Goal: Transaction & Acquisition: Purchase product/service

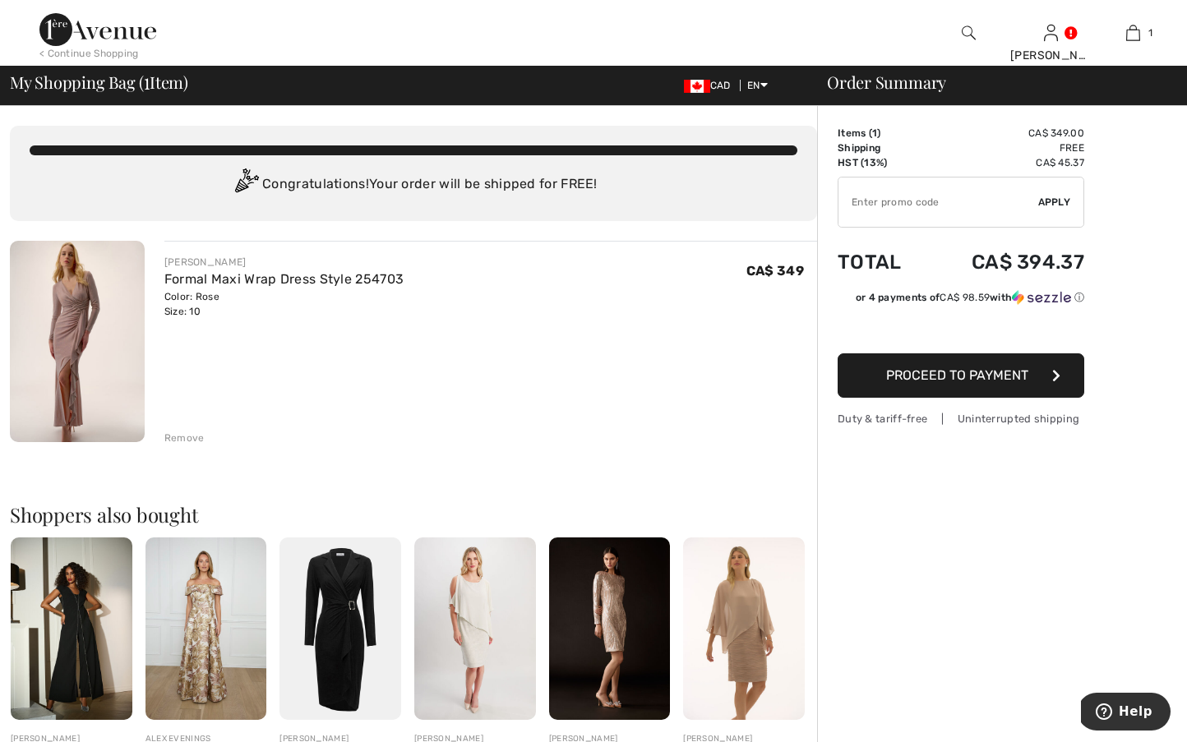
click at [898, 380] on span "Proceed to Payment" at bounding box center [957, 375] width 142 height 16
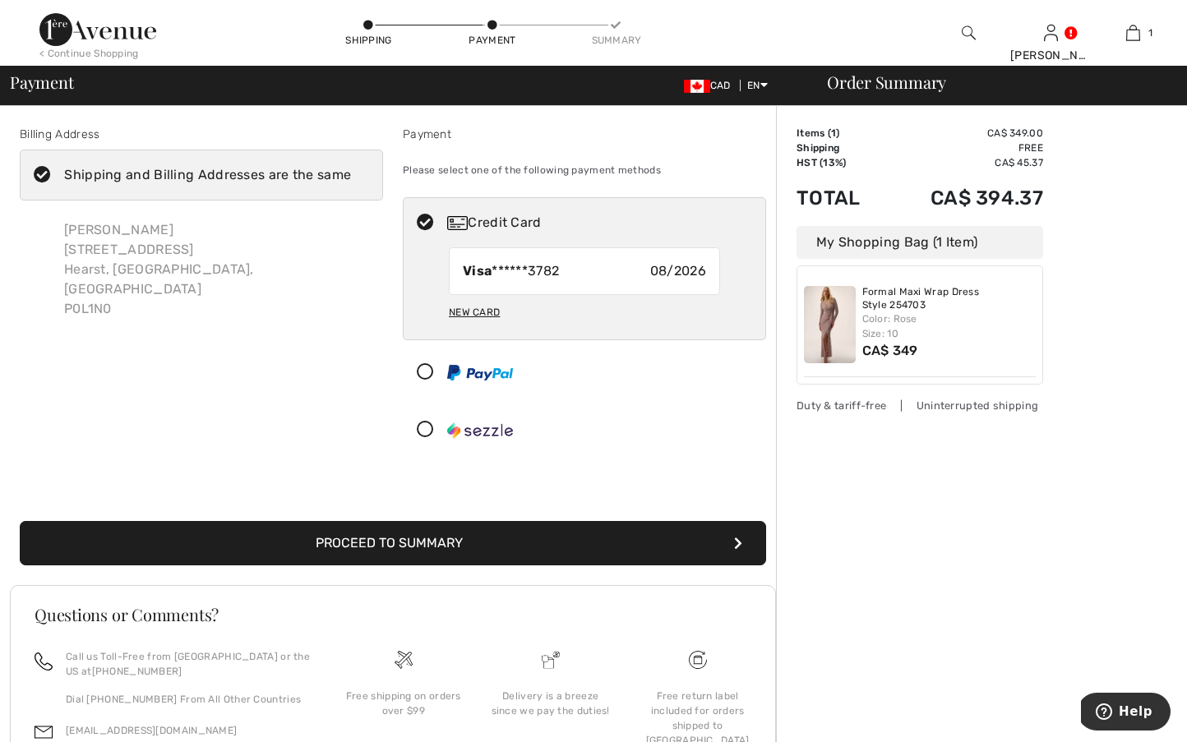
click at [132, 44] on img at bounding box center [97, 29] width 117 height 33
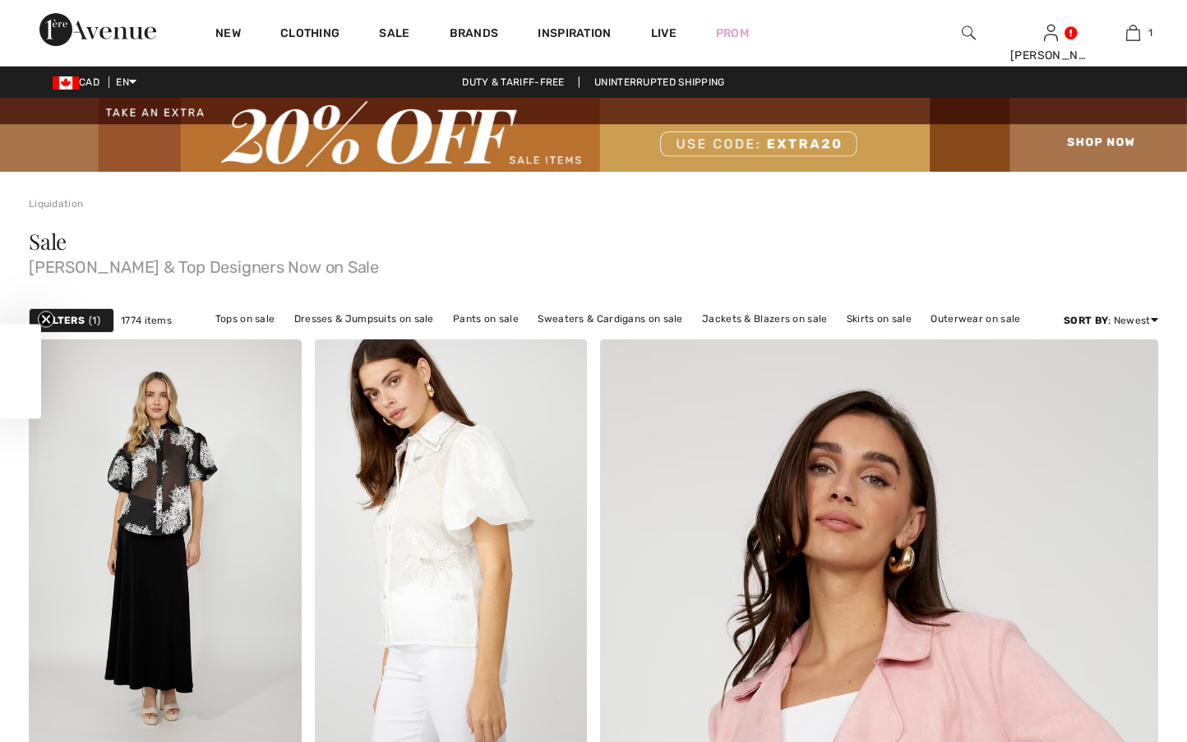
checkbox input "true"
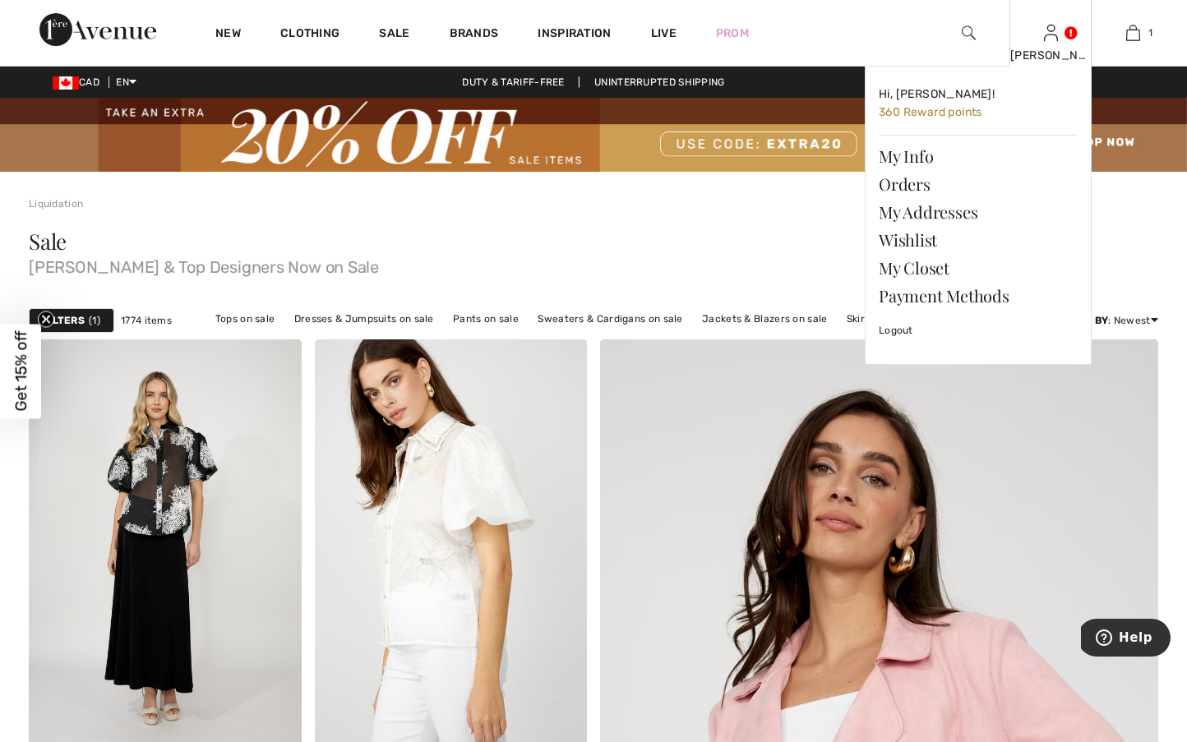
click at [1053, 38] on img at bounding box center [1051, 33] width 14 height 20
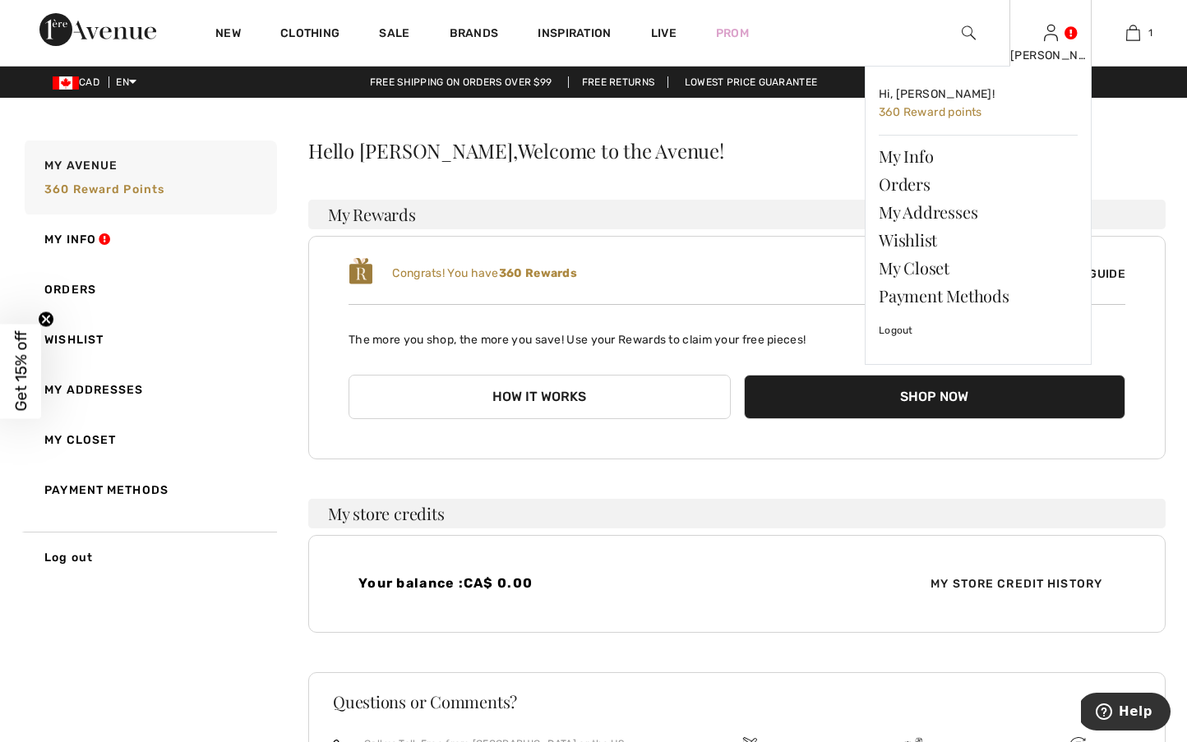
click at [1049, 38] on img at bounding box center [1051, 33] width 14 height 20
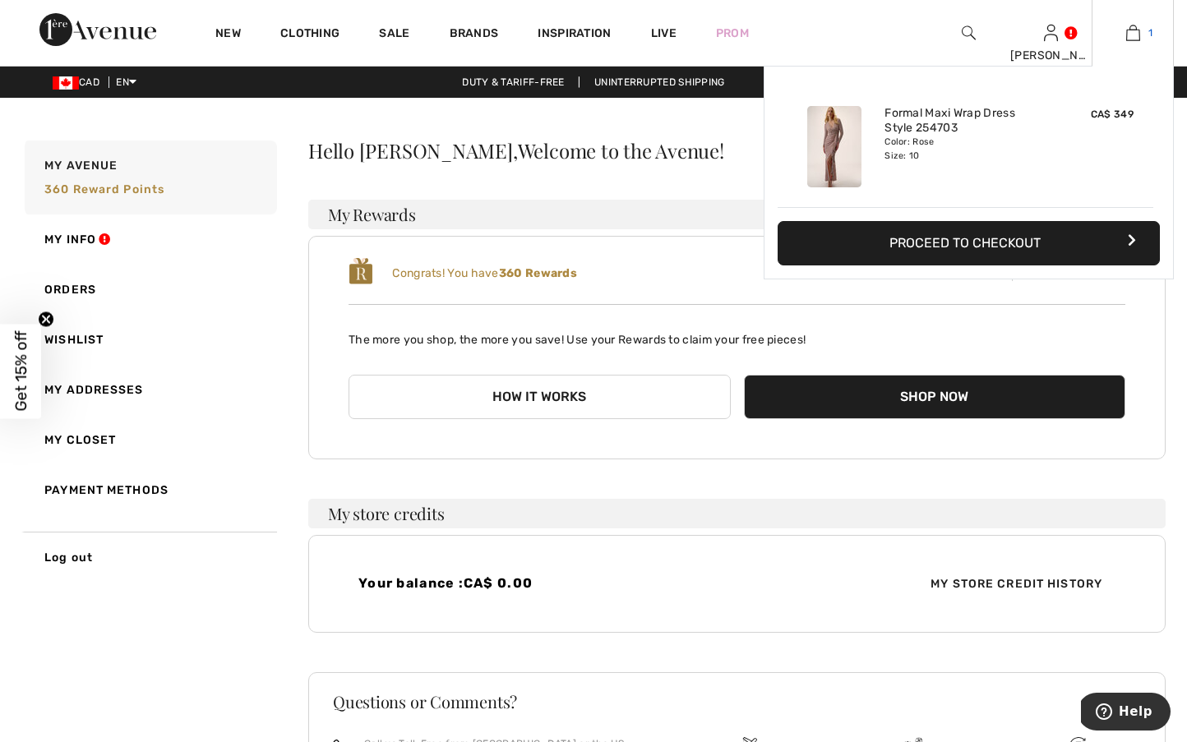
click at [1122, 24] on link "1" at bounding box center [1132, 33] width 81 height 20
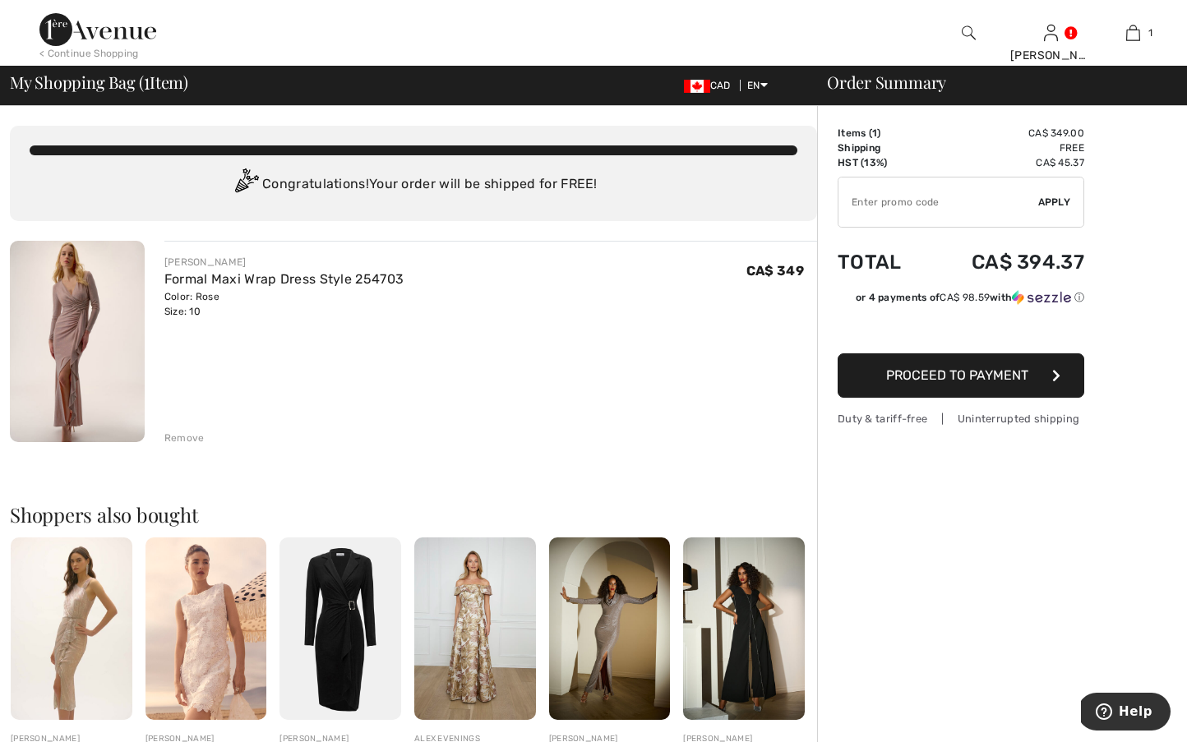
click at [889, 207] on input "TEXT" at bounding box center [938, 202] width 200 height 49
paste input "https://www.facebook.com/share/v/1CFGPDeY2m/"
type input "https://www.facebook.com/share/v/1CFGPDeY2m/"
drag, startPoint x: 1038, startPoint y: 201, endPoint x: 863, endPoint y: 218, distance: 175.9
click at [871, 219] on div "✔ Apply Remove" at bounding box center [961, 202] width 247 height 51
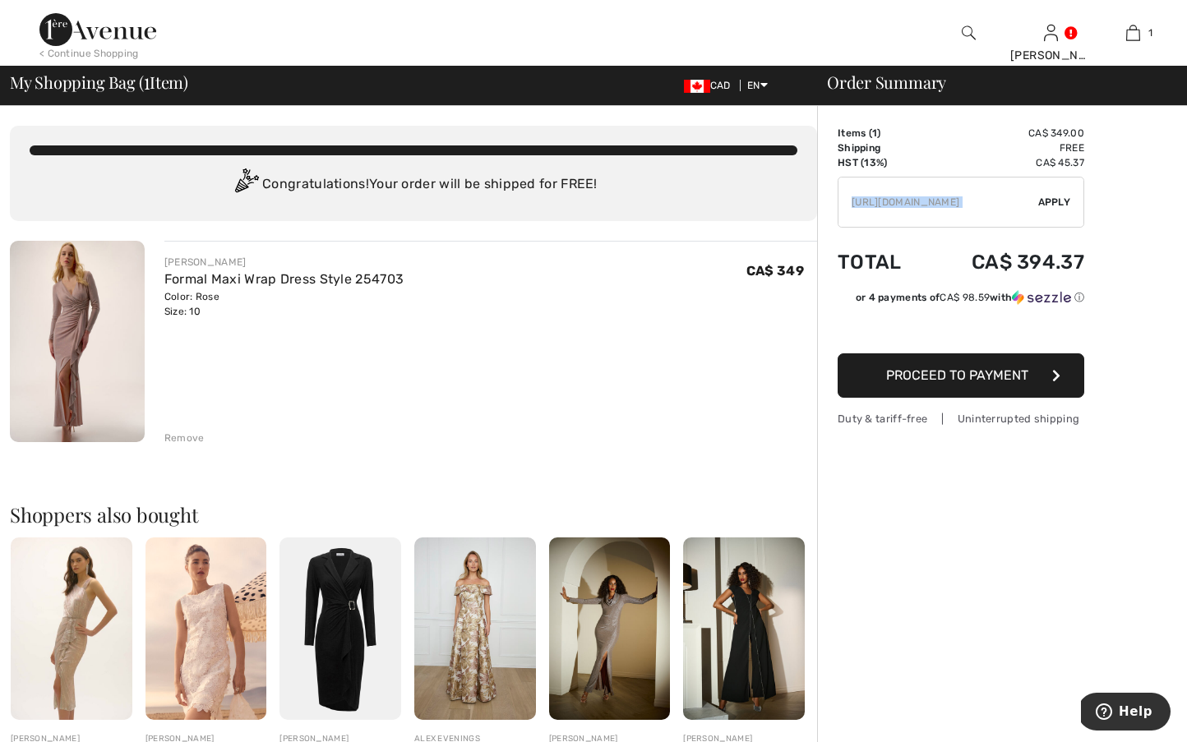
copy div
click at [135, 27] on img at bounding box center [97, 29] width 117 height 33
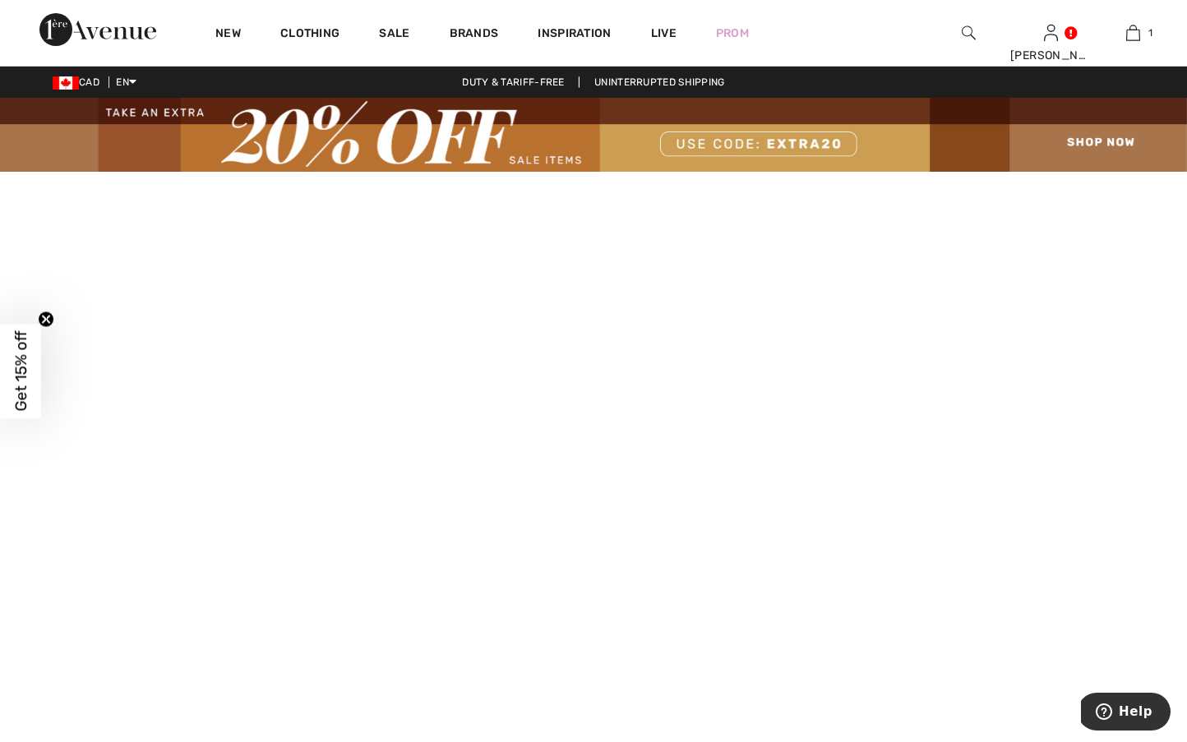
click at [772, 139] on img at bounding box center [593, 135] width 1187 height 74
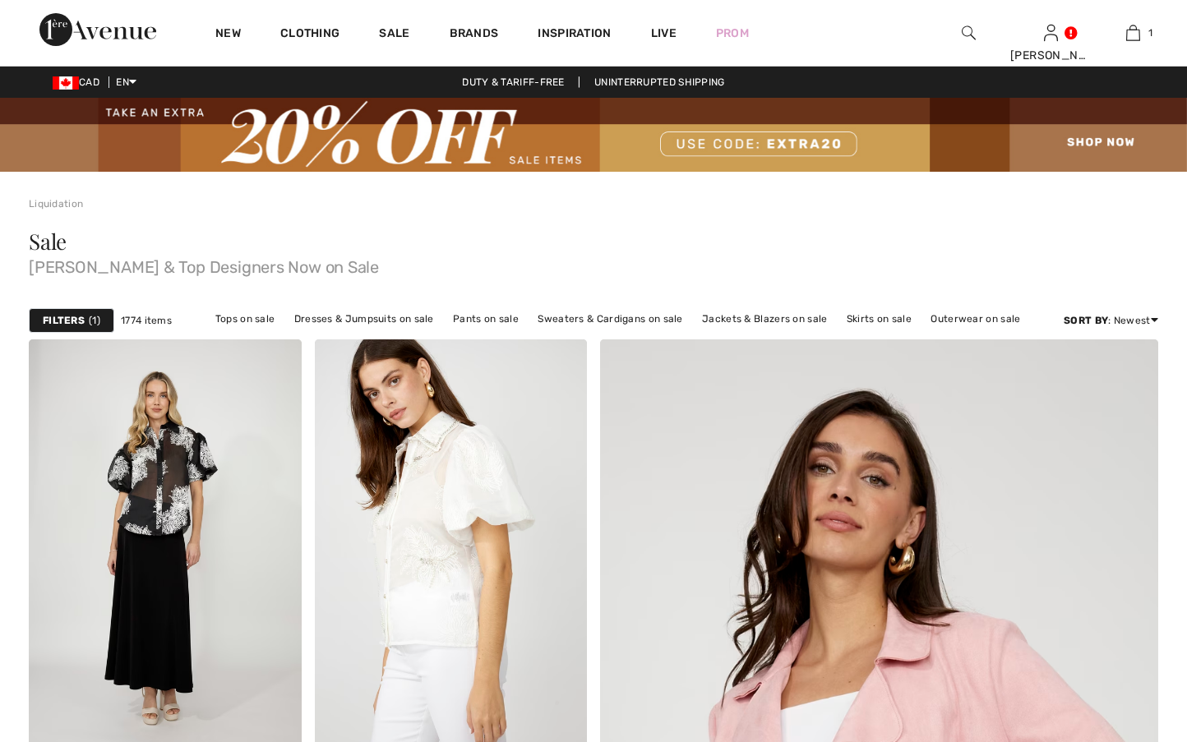
click at [828, 141] on html "Log out Are you sure you want to logout? Logout New Clothing Sale Brands Inspir…" at bounding box center [593, 371] width 1187 height 742
drag, startPoint x: 845, startPoint y: 142, endPoint x: 786, endPoint y: 145, distance: 59.2
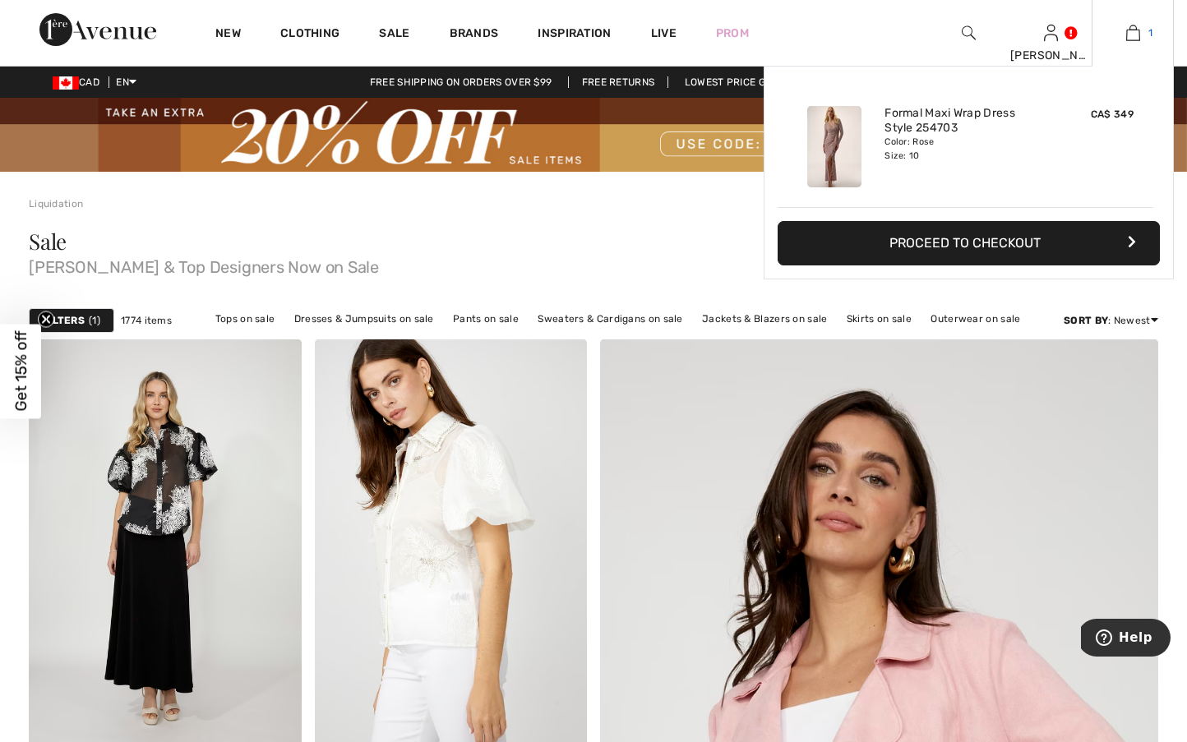
click at [1151, 31] on link "1" at bounding box center [1132, 33] width 81 height 20
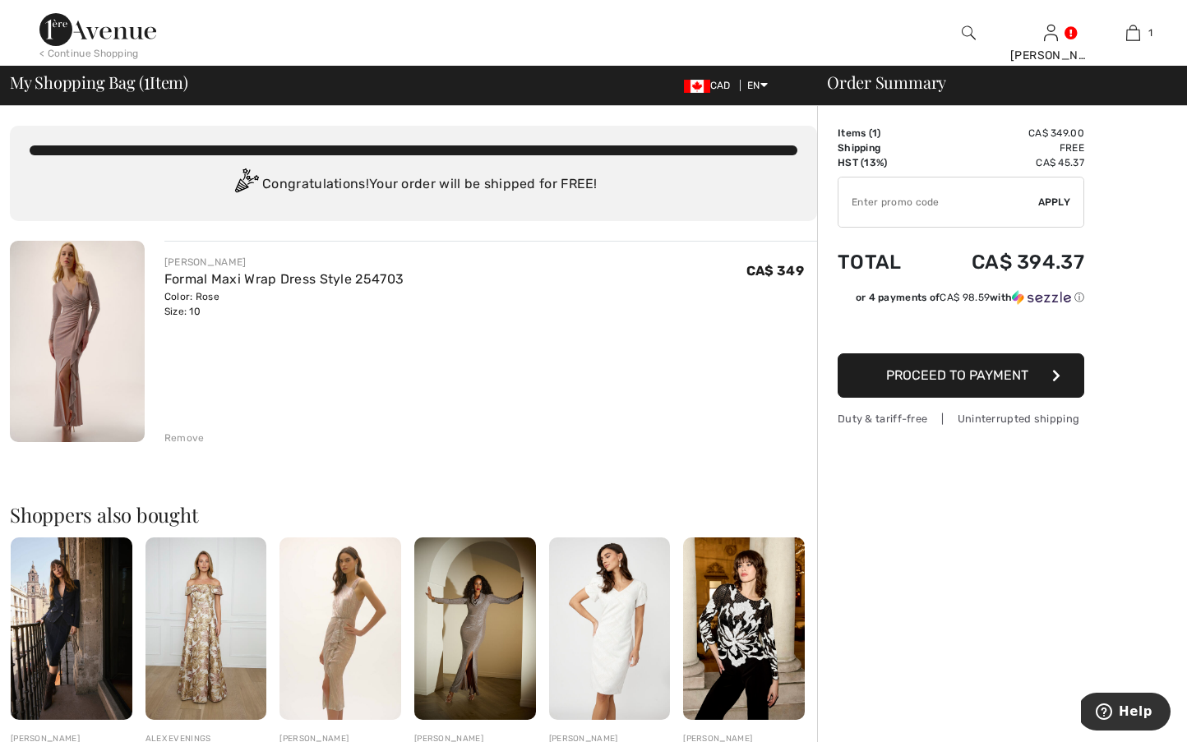
click at [898, 196] on input "TEXT" at bounding box center [938, 202] width 200 height 49
paste input "EXTRA20"
type input "EXTRA20"
click at [870, 380] on button "Proceed to Payment" at bounding box center [961, 375] width 247 height 44
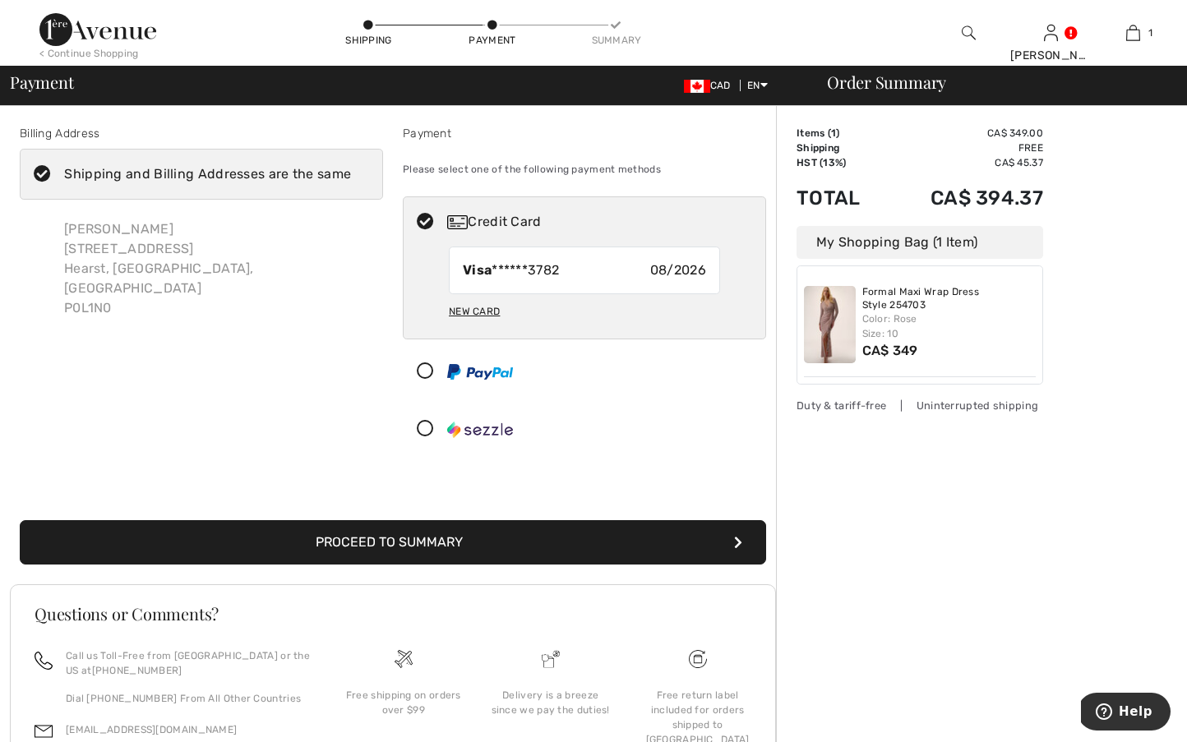
scroll to position [5, 0]
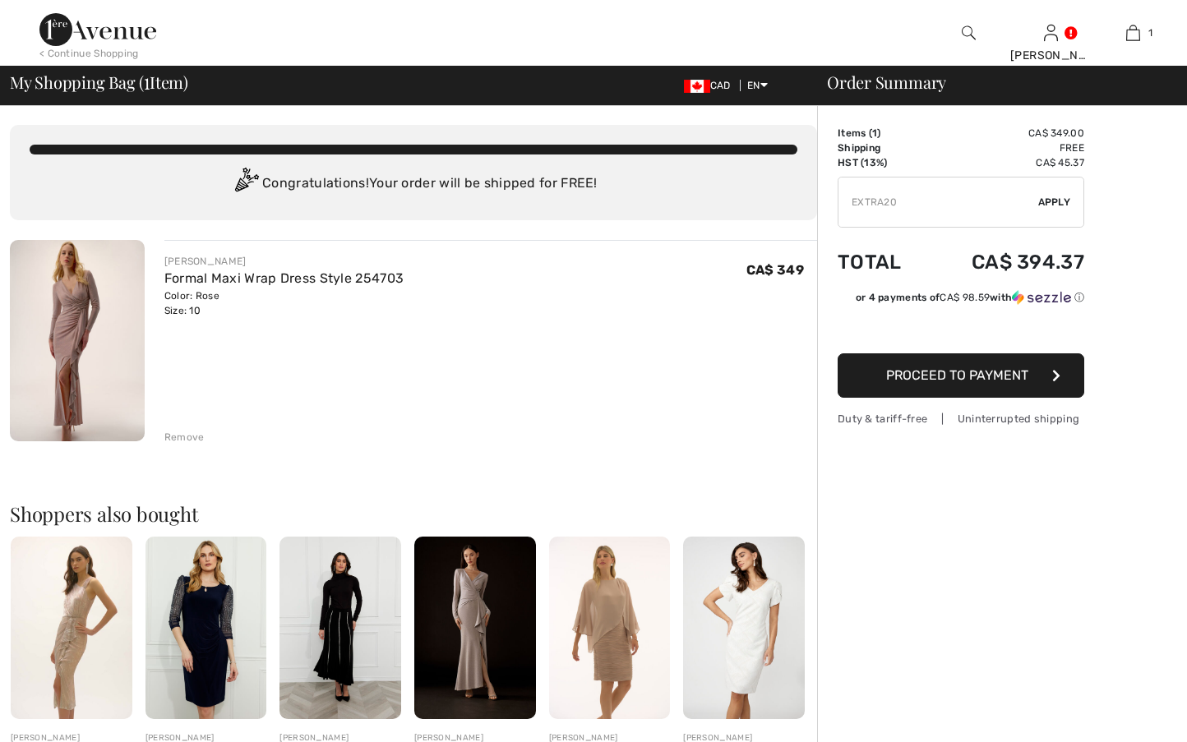
drag, startPoint x: 849, startPoint y: 192, endPoint x: 854, endPoint y: 200, distance: 9.6
click at [850, 193] on input "TEXT" at bounding box center [938, 202] width 200 height 49
click at [1068, 201] on span "Apply" at bounding box center [1054, 202] width 33 height 15
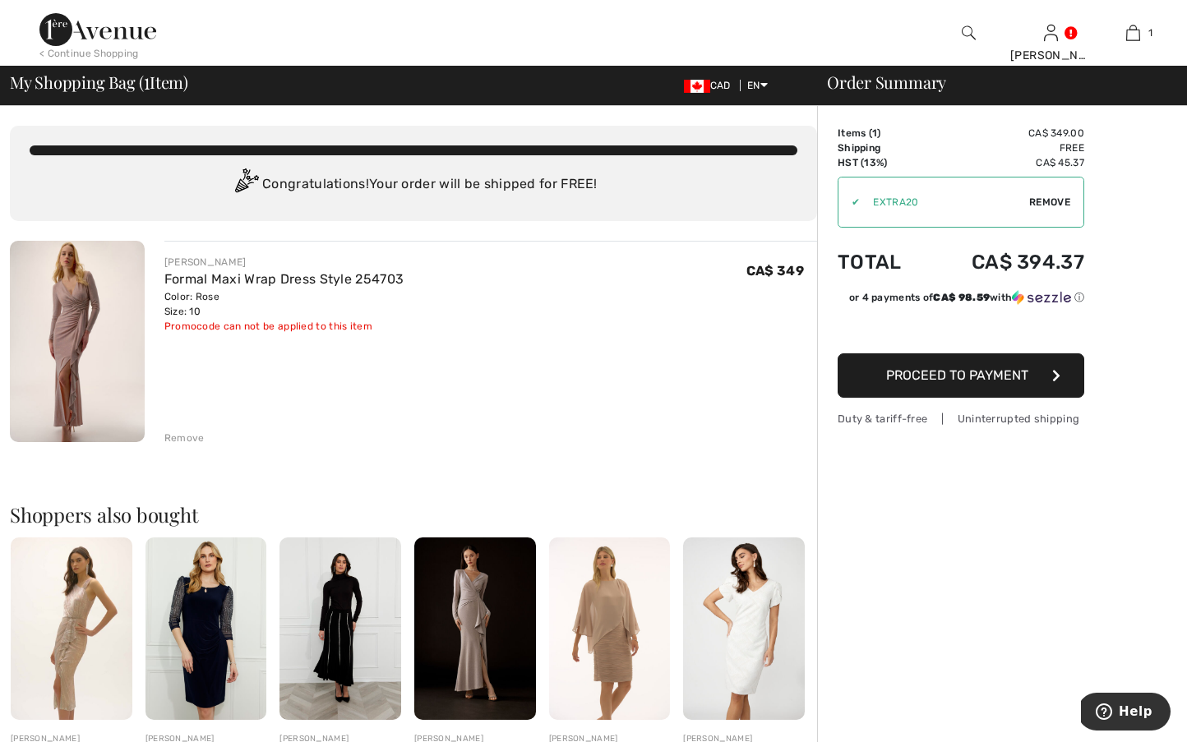
click at [95, 332] on img at bounding box center [77, 341] width 135 height 201
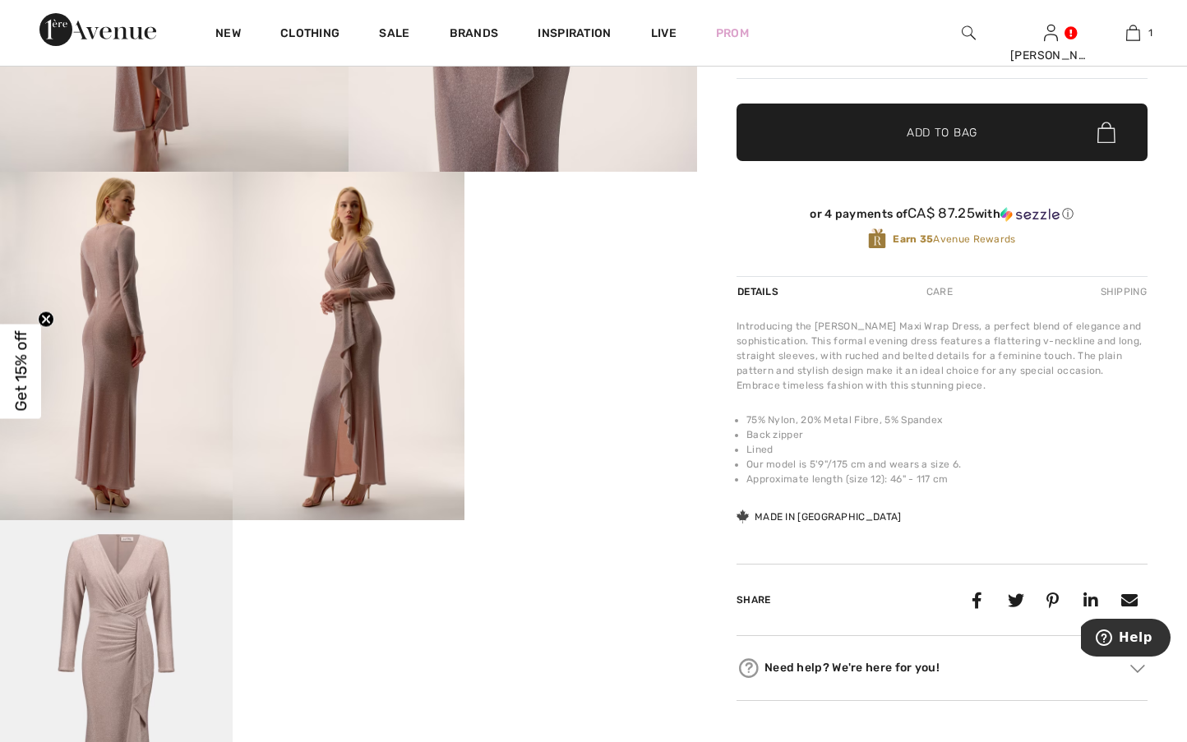
scroll to position [523, 0]
click at [533, 288] on video "Your browser does not support the video tag." at bounding box center [580, 230] width 233 height 116
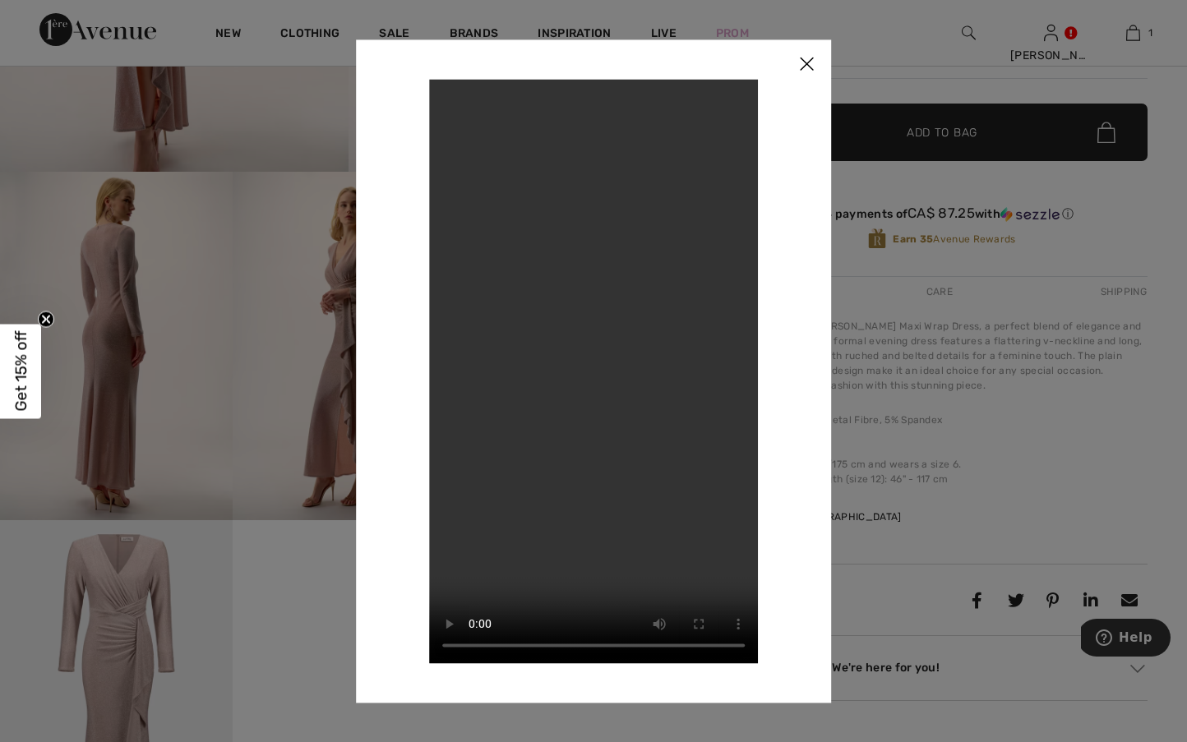
click at [812, 61] on img at bounding box center [806, 64] width 49 height 51
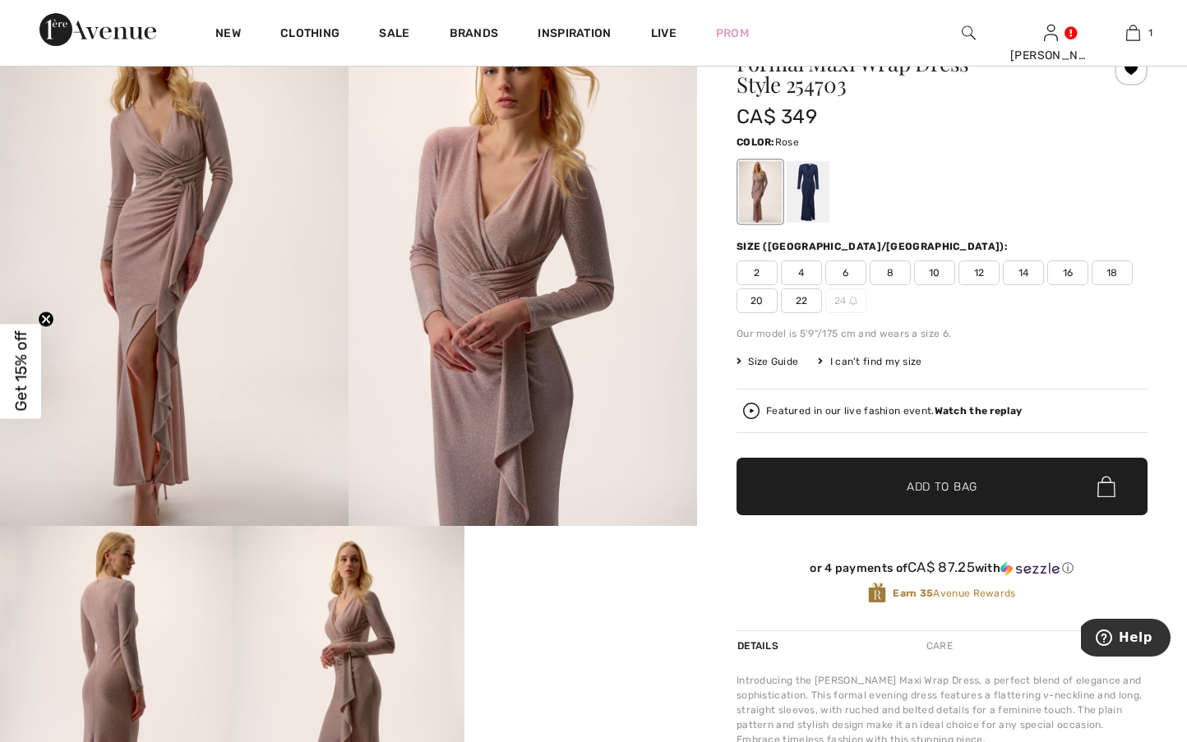
scroll to position [169, 0]
click at [797, 199] on div at bounding box center [808, 191] width 43 height 62
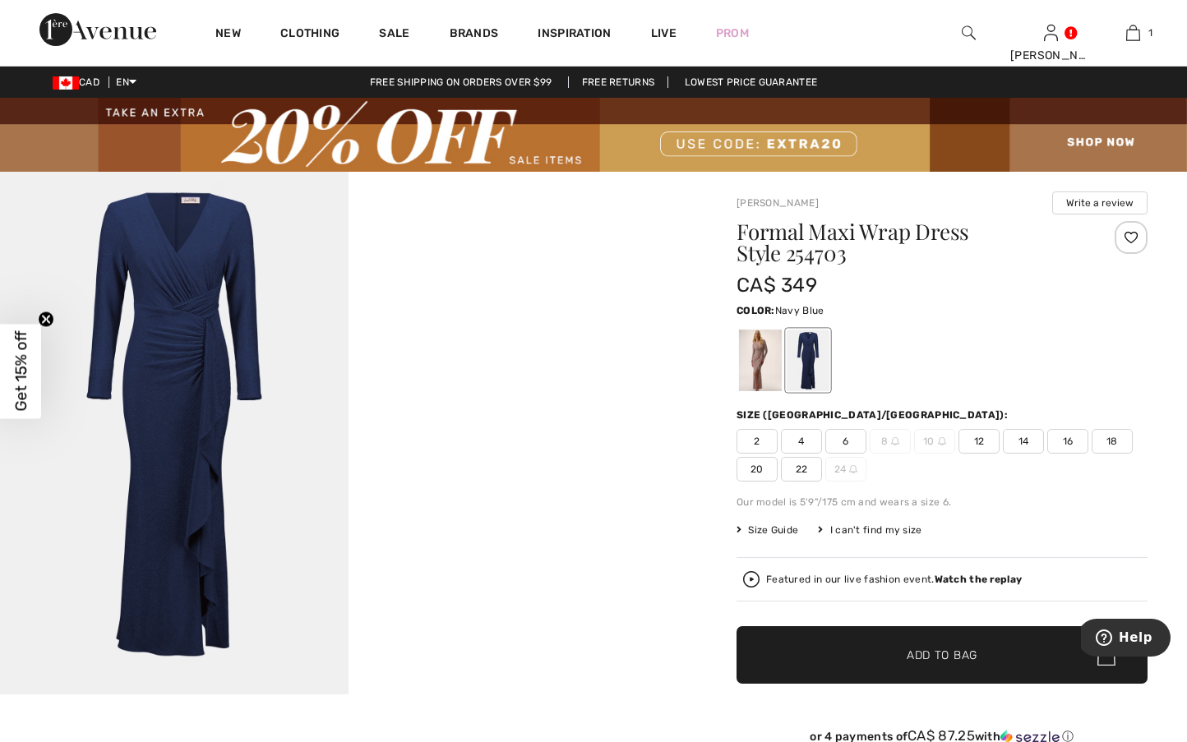
scroll to position [0, 0]
click at [245, 290] on img at bounding box center [174, 433] width 349 height 523
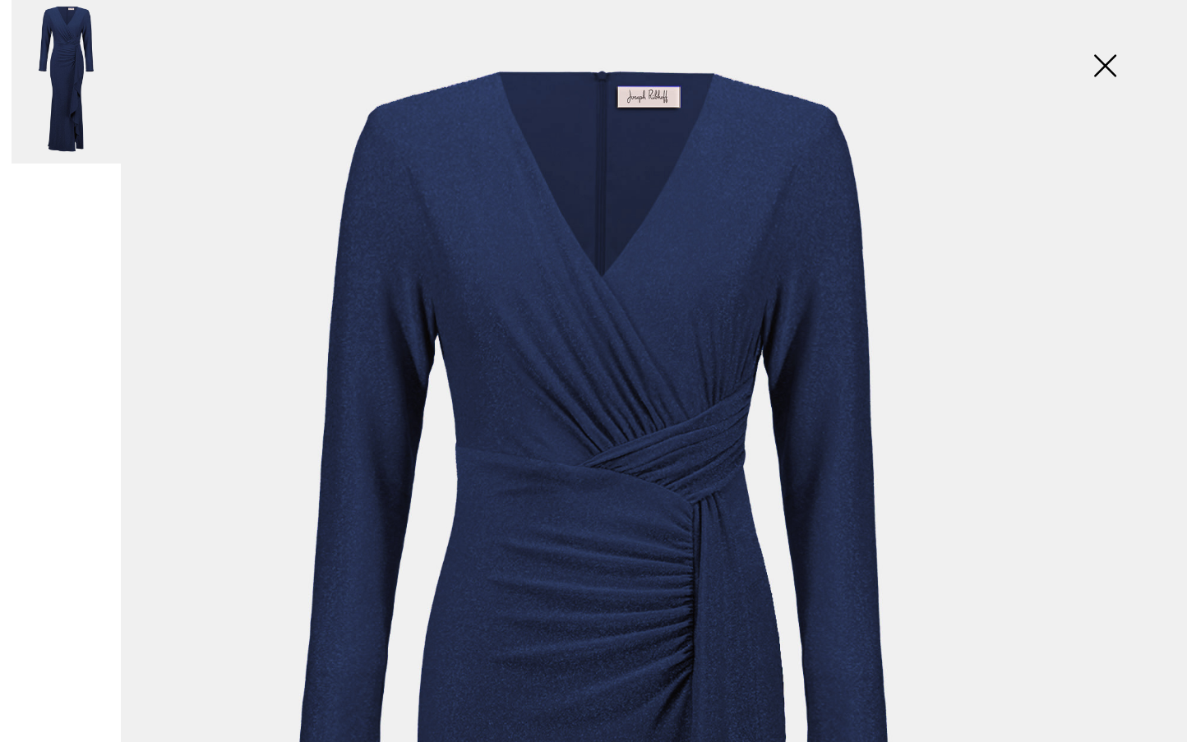
click at [1117, 68] on img at bounding box center [1105, 67] width 82 height 85
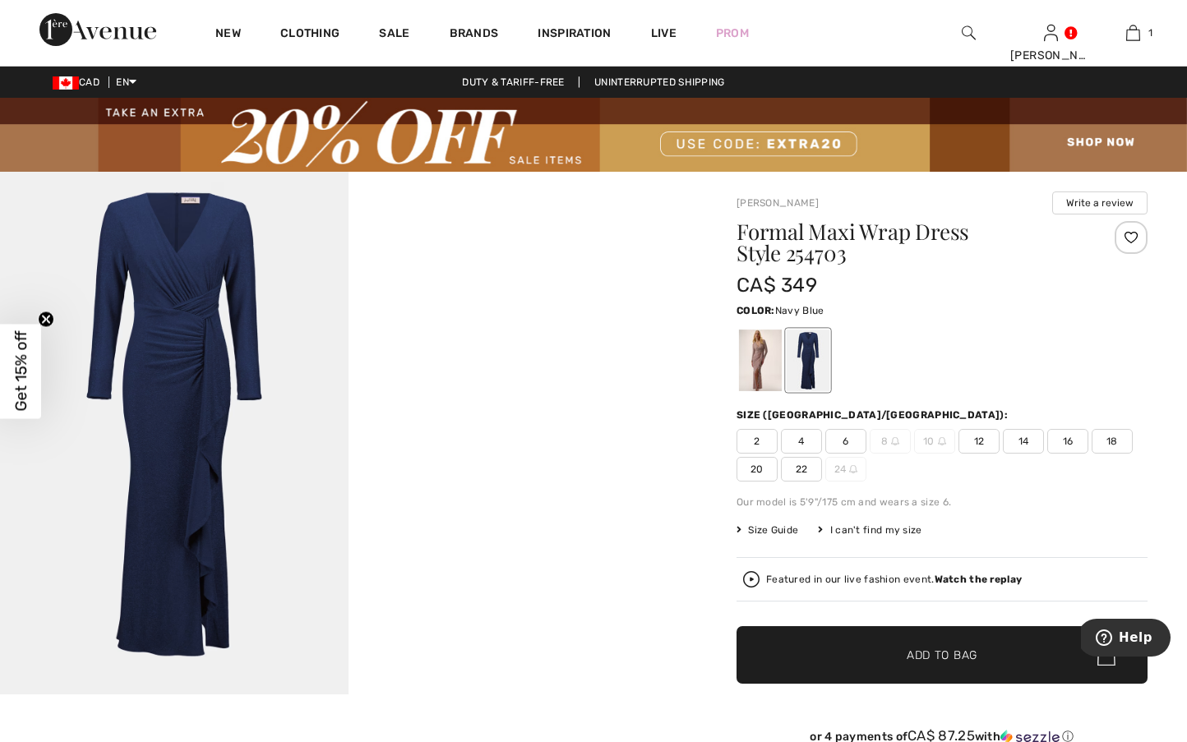
scroll to position [1, 0]
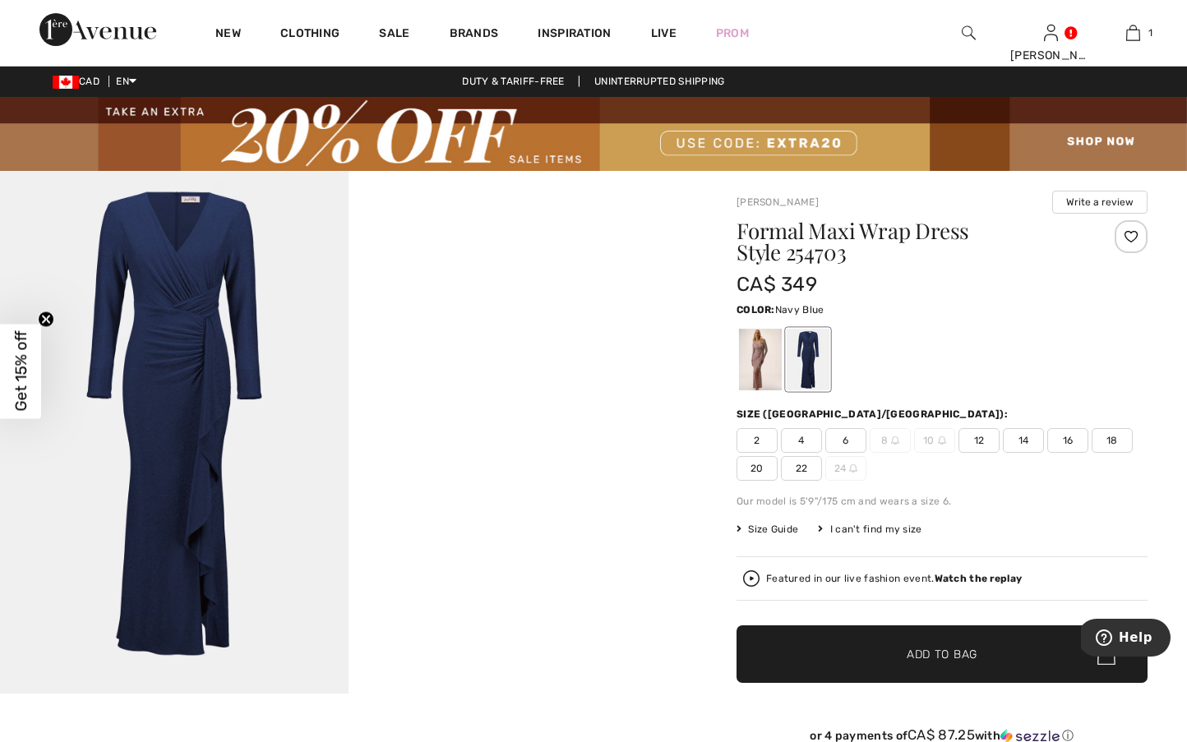
drag, startPoint x: 886, startPoint y: 431, endPoint x: 907, endPoint y: 449, distance: 28.0
click at [887, 434] on span "8" at bounding box center [890, 440] width 41 height 25
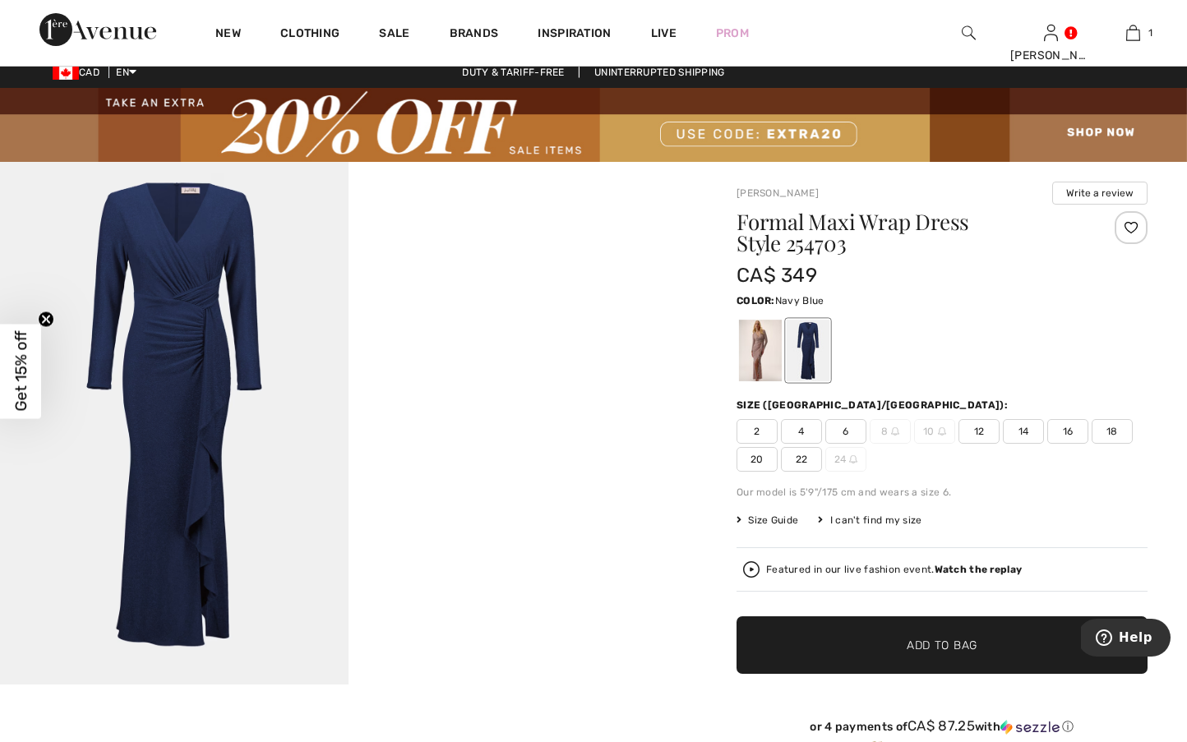
click at [938, 444] on span "10" at bounding box center [934, 431] width 41 height 25
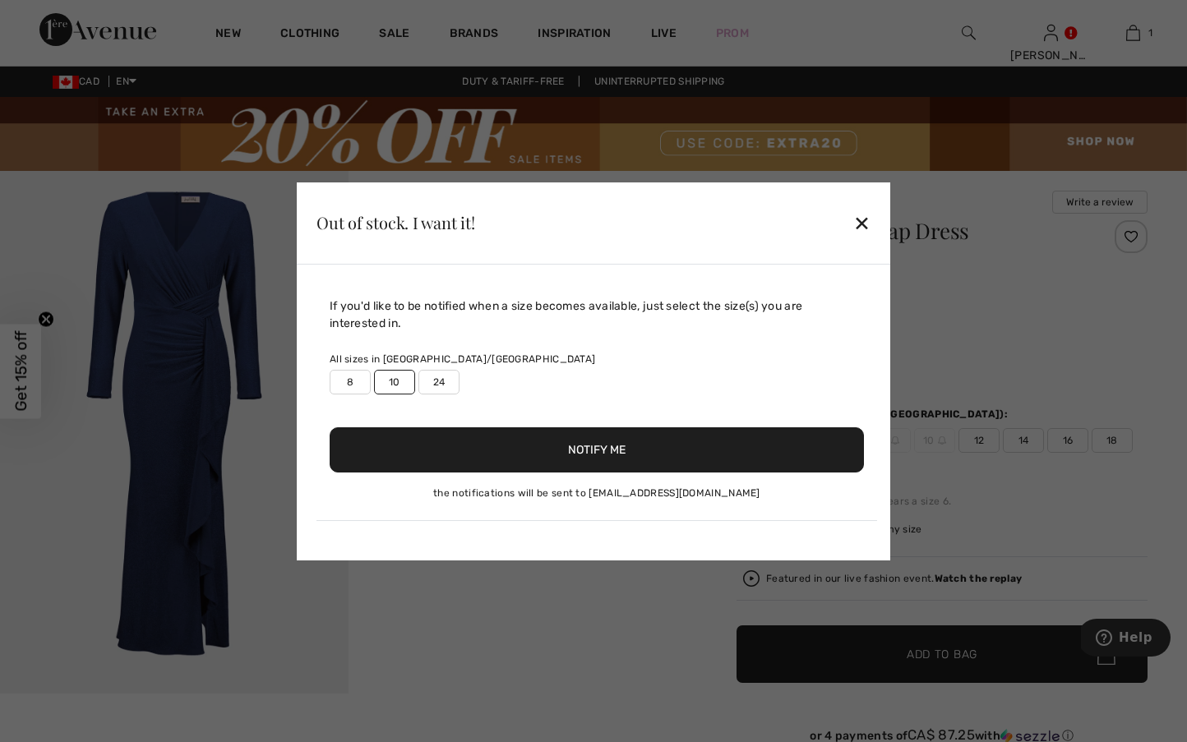
scroll to position [3, 0]
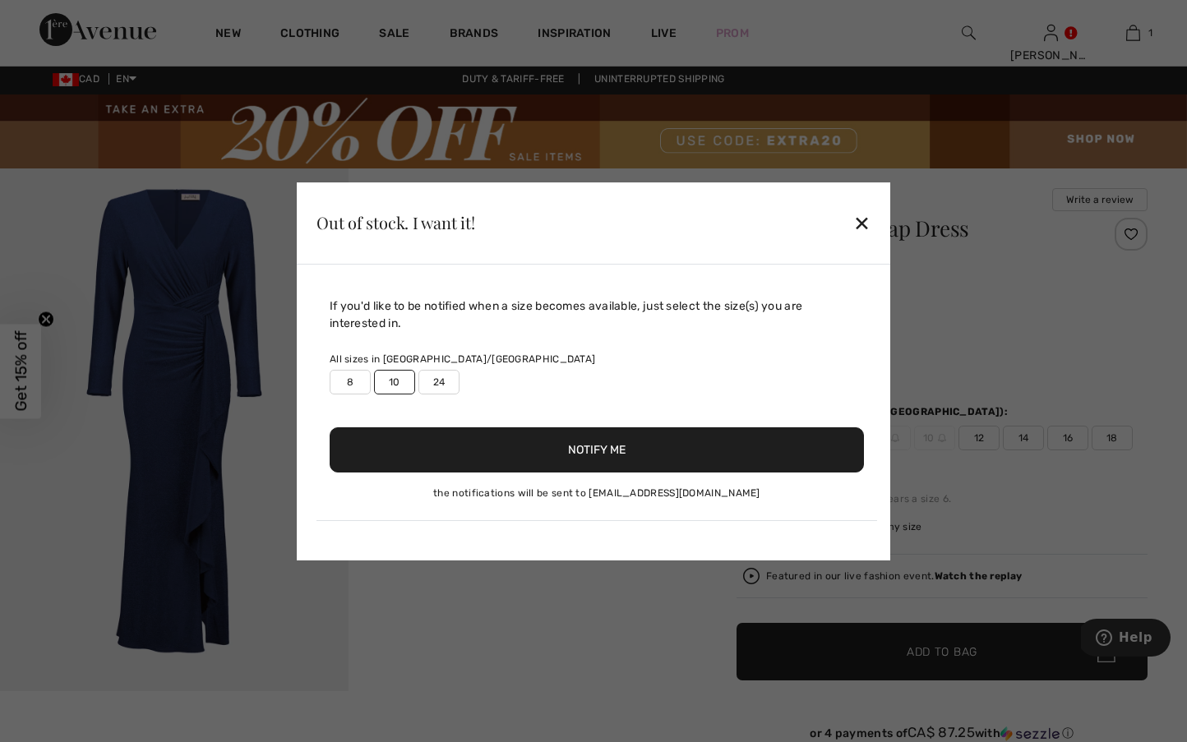
click at [385, 382] on label "10" at bounding box center [394, 382] width 41 height 25
click at [412, 446] on button "Notify Me" at bounding box center [597, 449] width 534 height 45
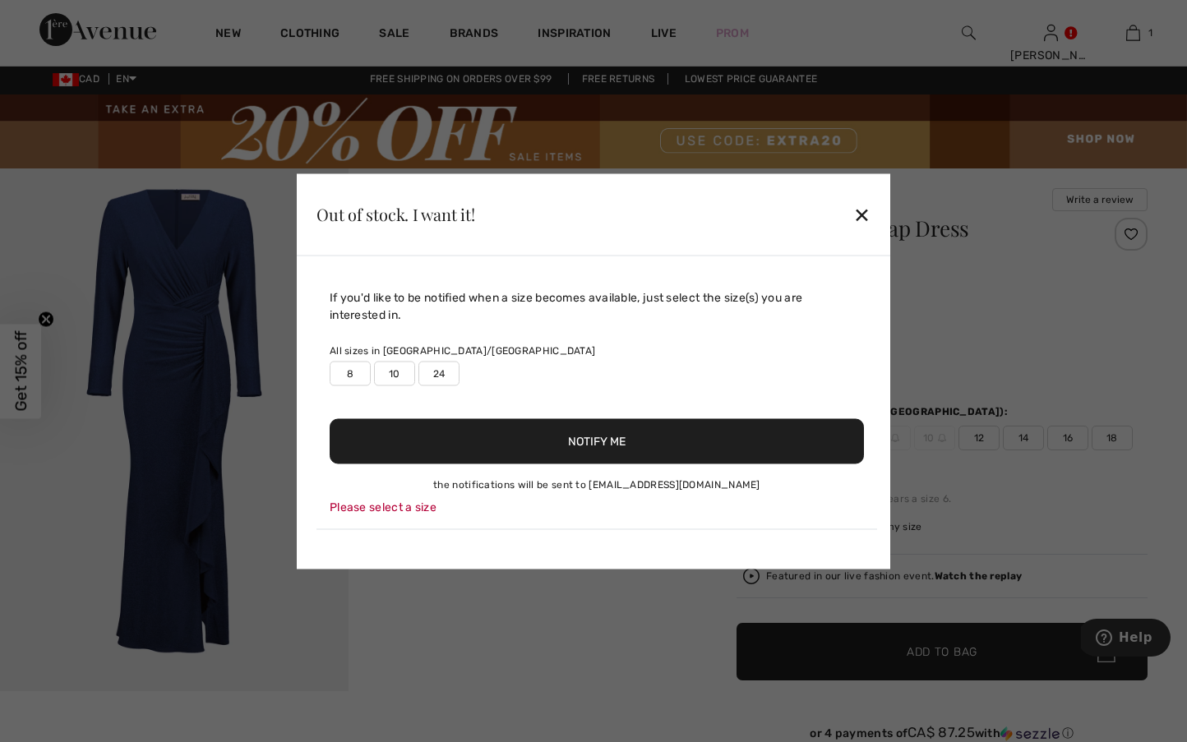
click at [393, 370] on label "10" at bounding box center [394, 373] width 41 height 25
click at [415, 438] on button "Notify Me" at bounding box center [597, 440] width 534 height 45
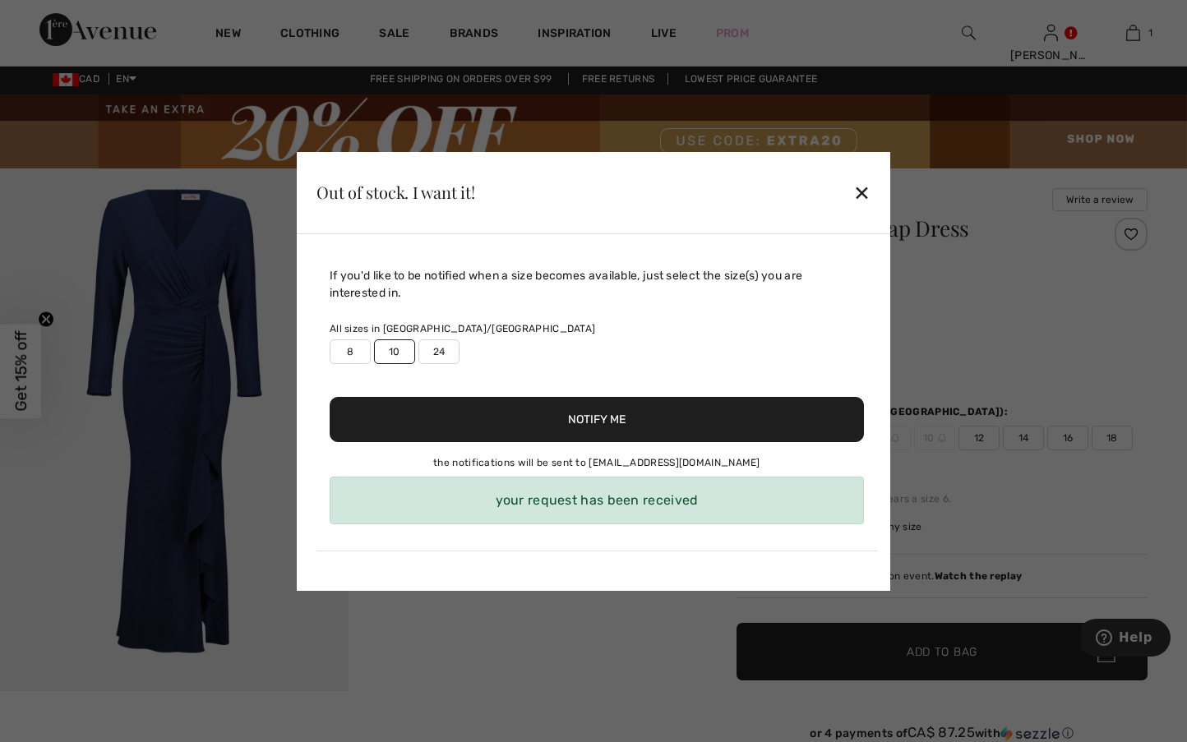
click at [861, 198] on div "✕" at bounding box center [861, 192] width 17 height 35
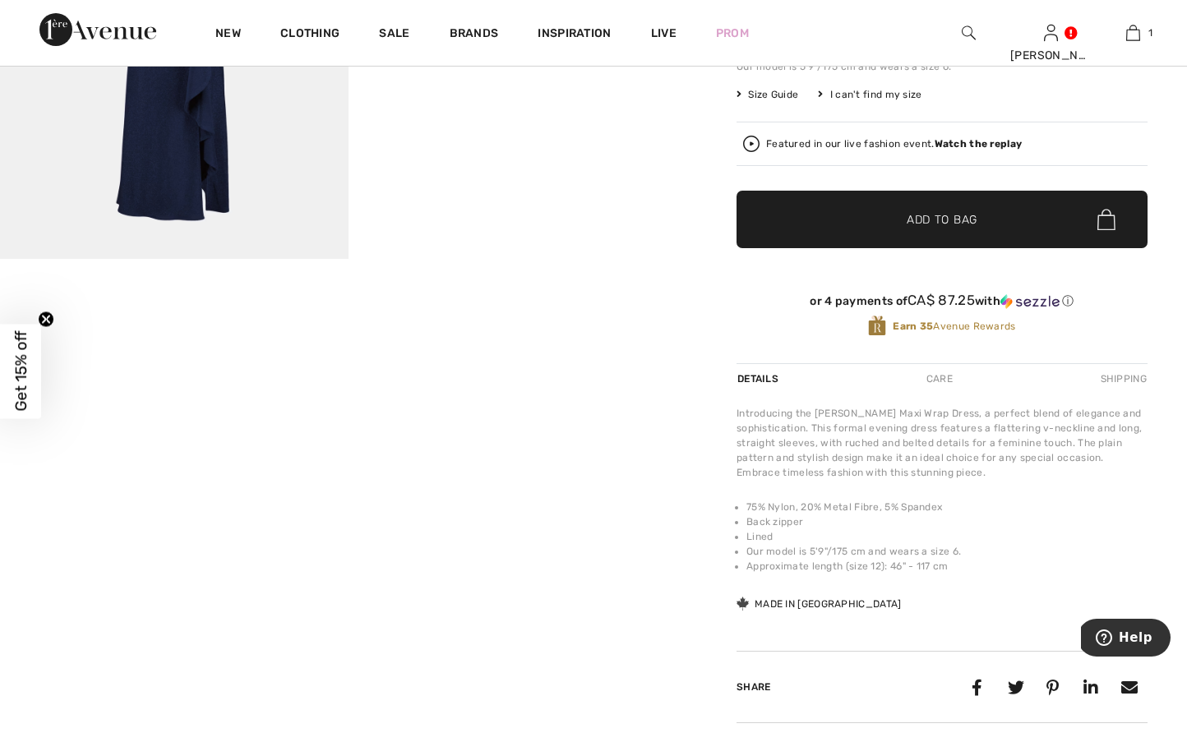
scroll to position [435, 0]
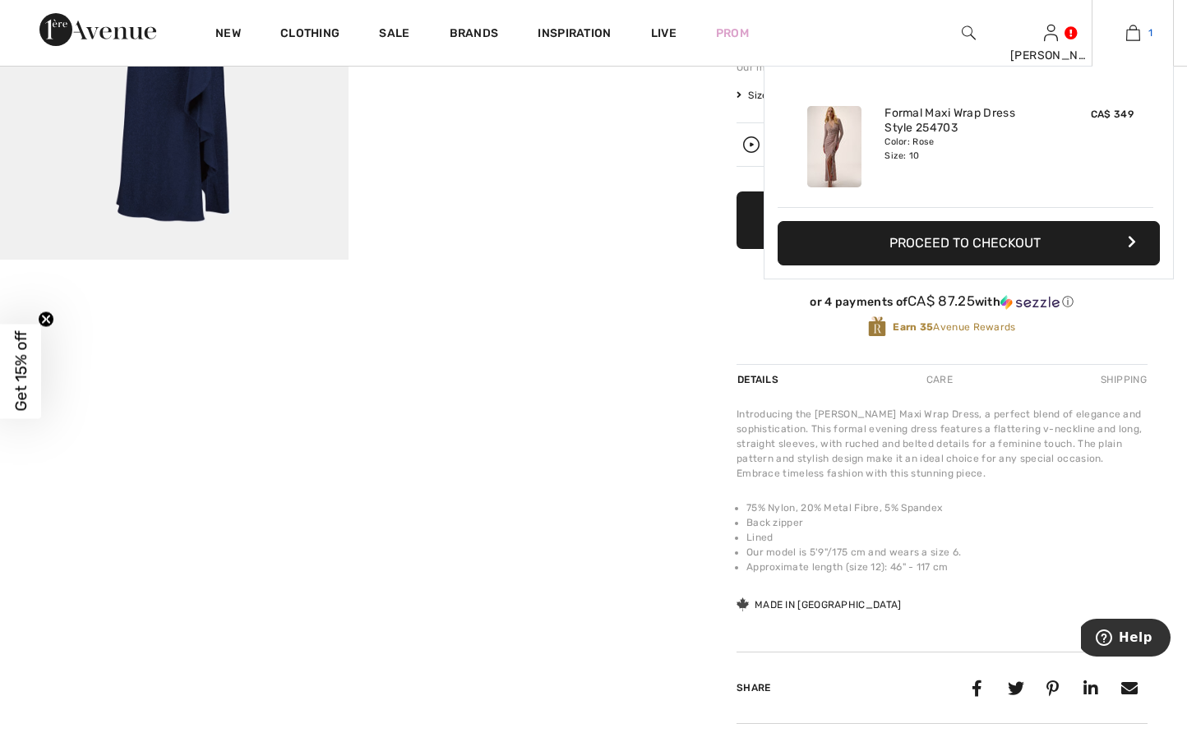
click at [1134, 31] on img at bounding box center [1133, 33] width 14 height 20
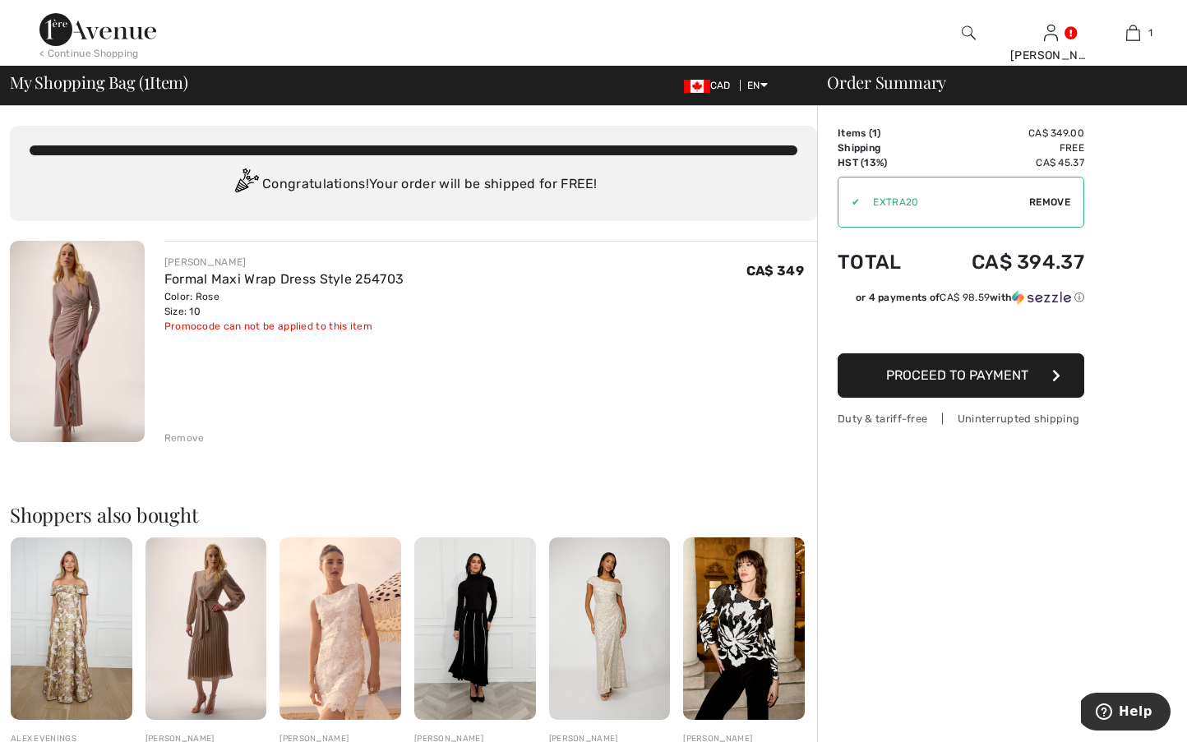
click at [907, 370] on span "Proceed to Payment" at bounding box center [957, 375] width 142 height 16
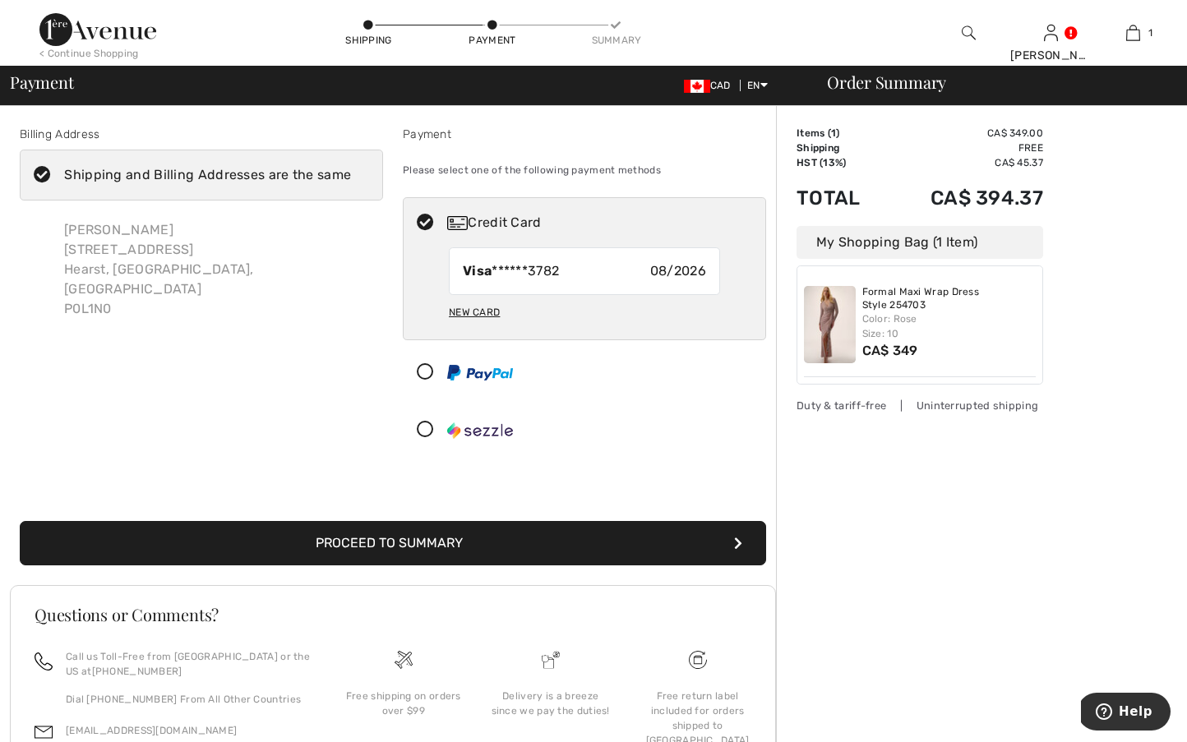
click at [840, 327] on img at bounding box center [830, 324] width 52 height 77
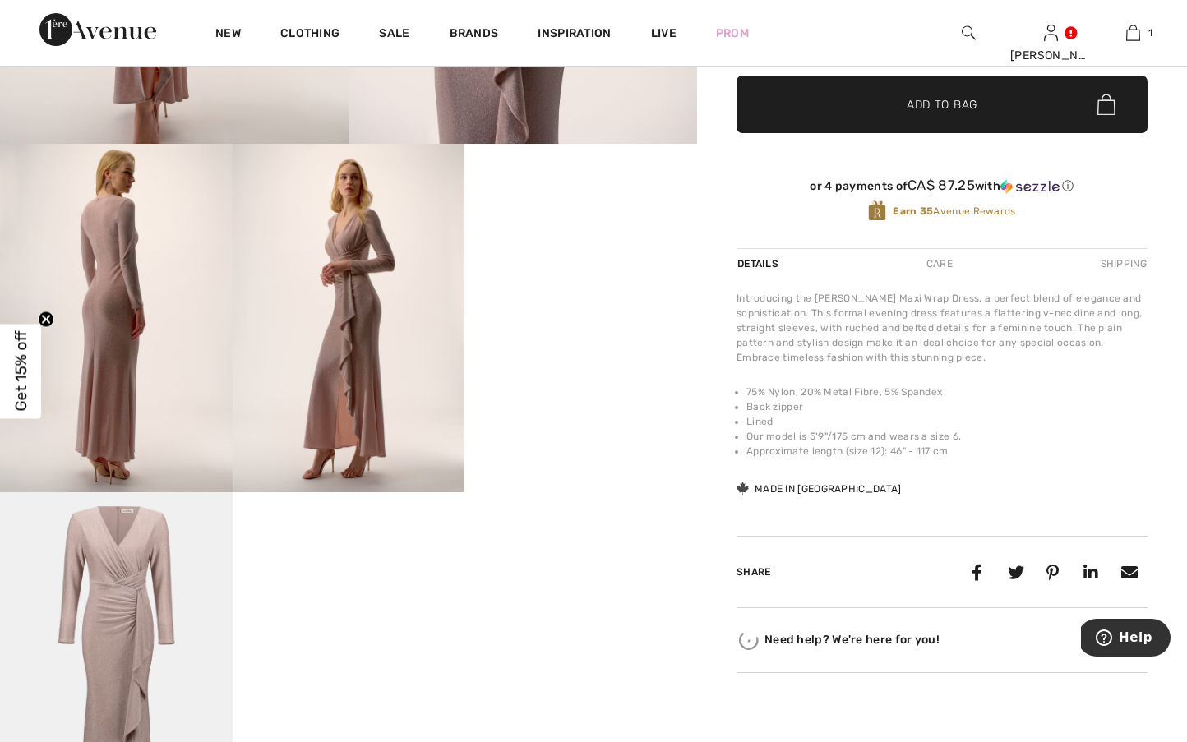
scroll to position [552, 0]
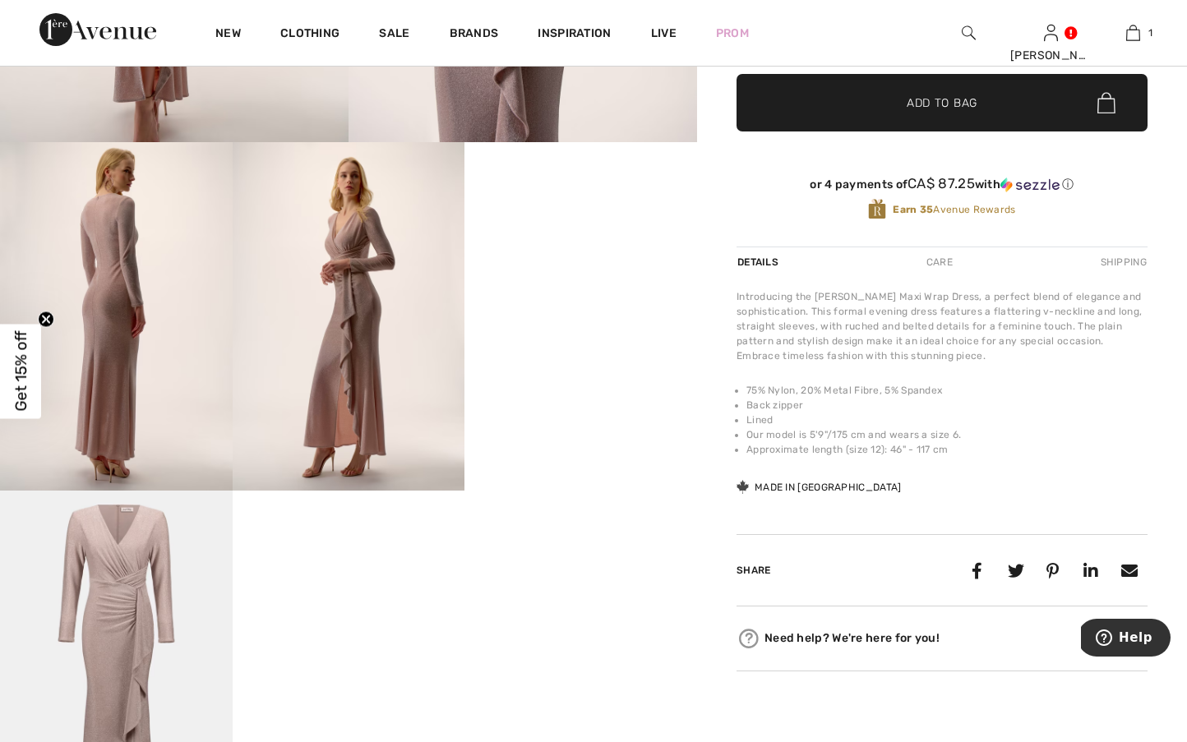
click at [349, 441] on img at bounding box center [349, 316] width 233 height 349
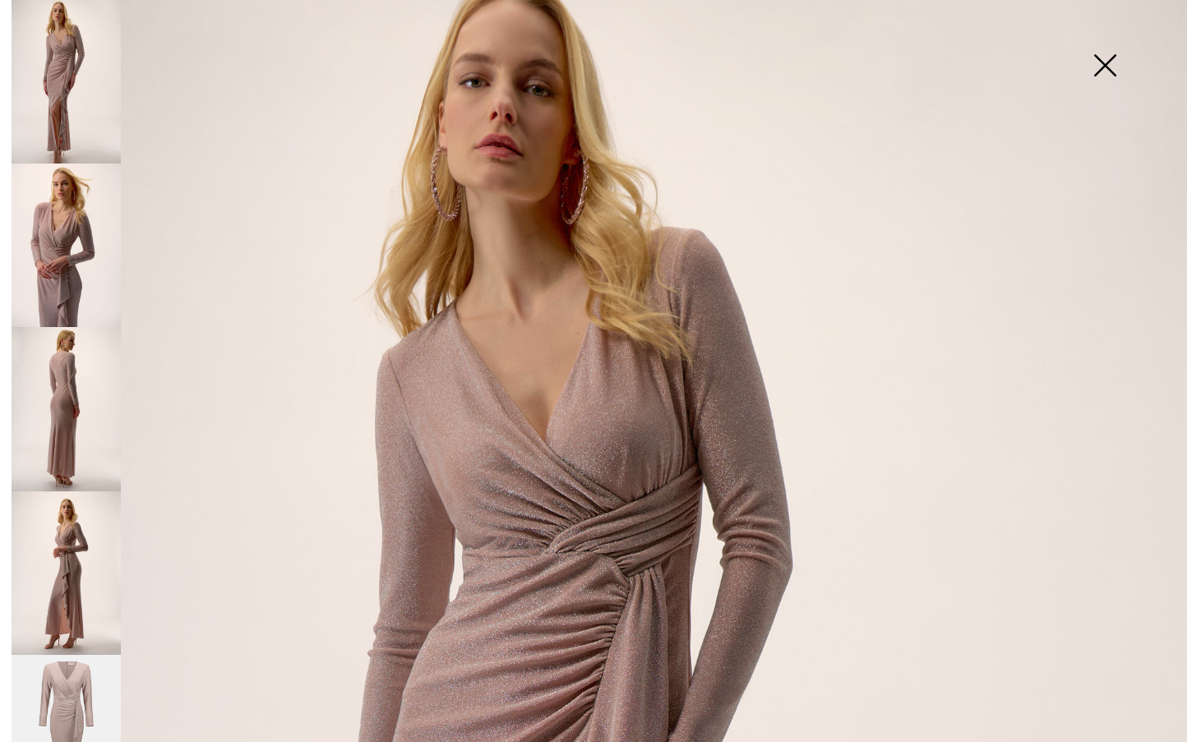
scroll to position [0, 0]
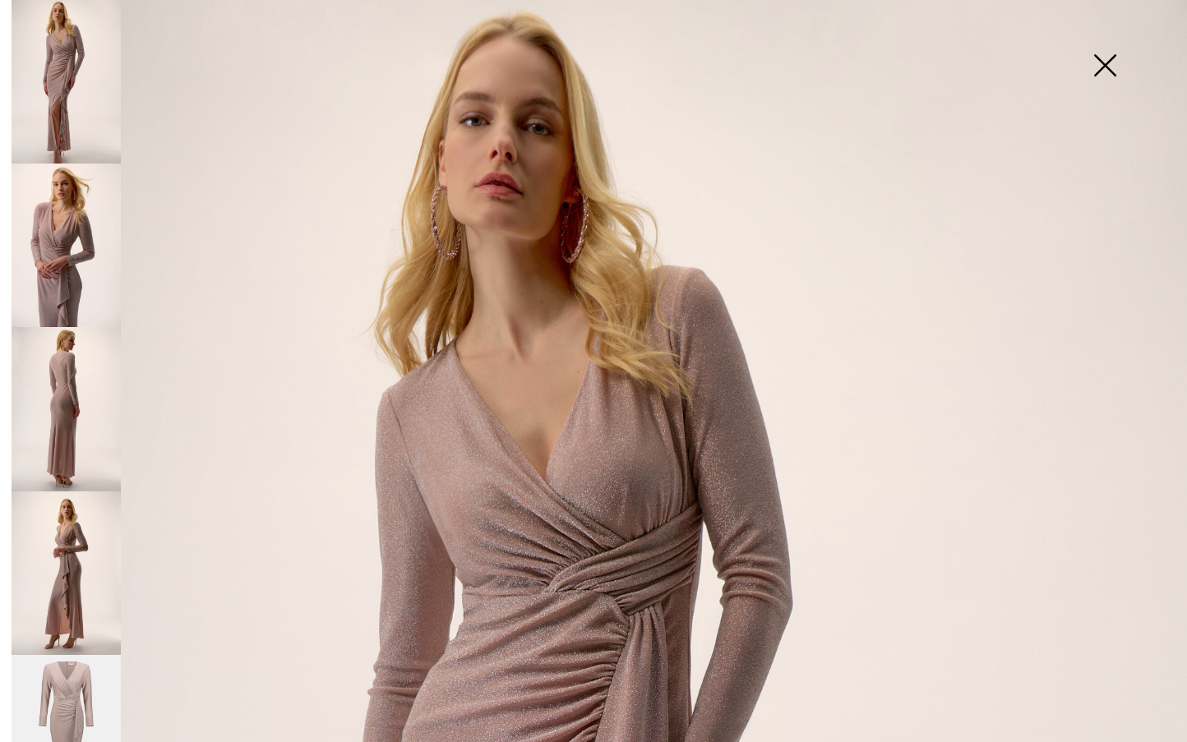
click at [1122, 58] on img at bounding box center [1105, 67] width 82 height 85
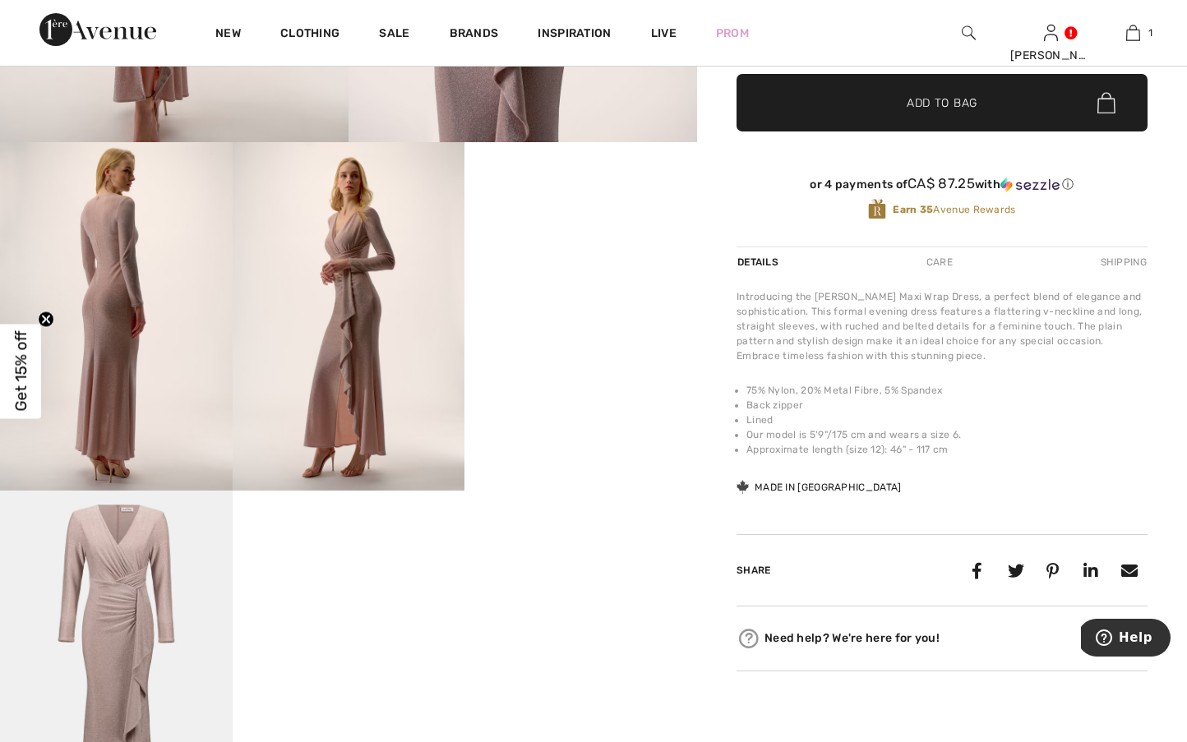
scroll to position [552, 0]
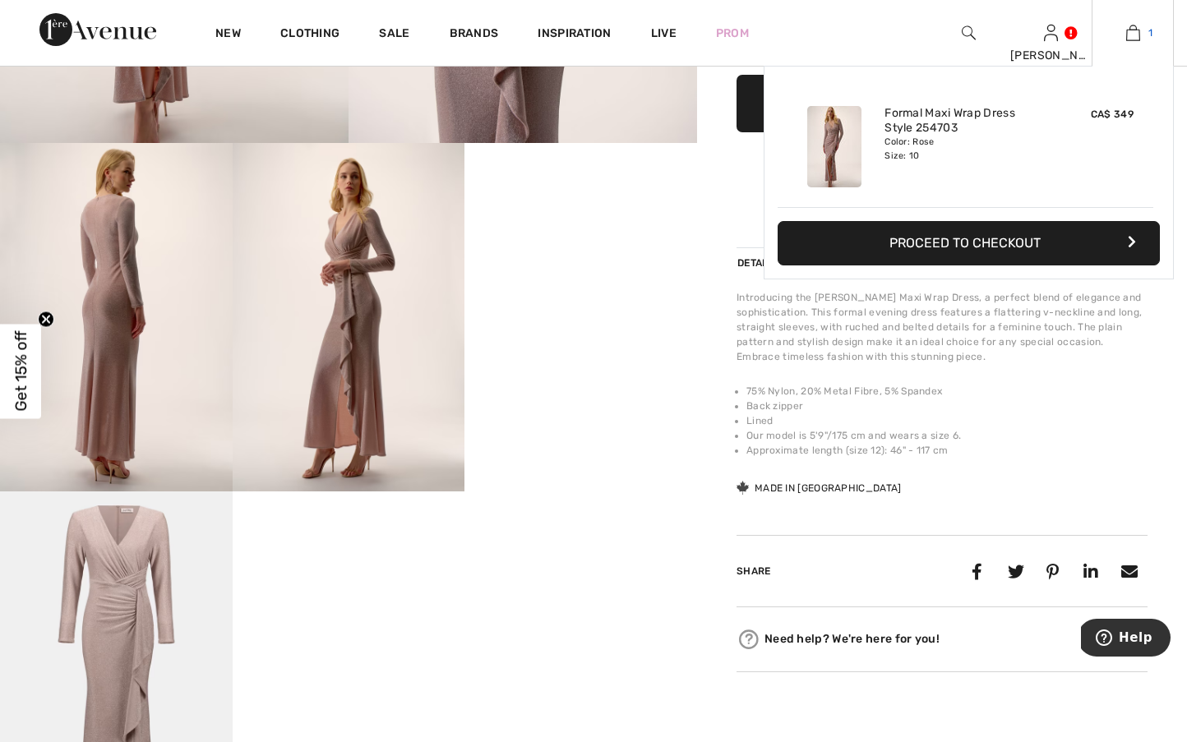
click at [1124, 42] on link "1" at bounding box center [1132, 33] width 81 height 20
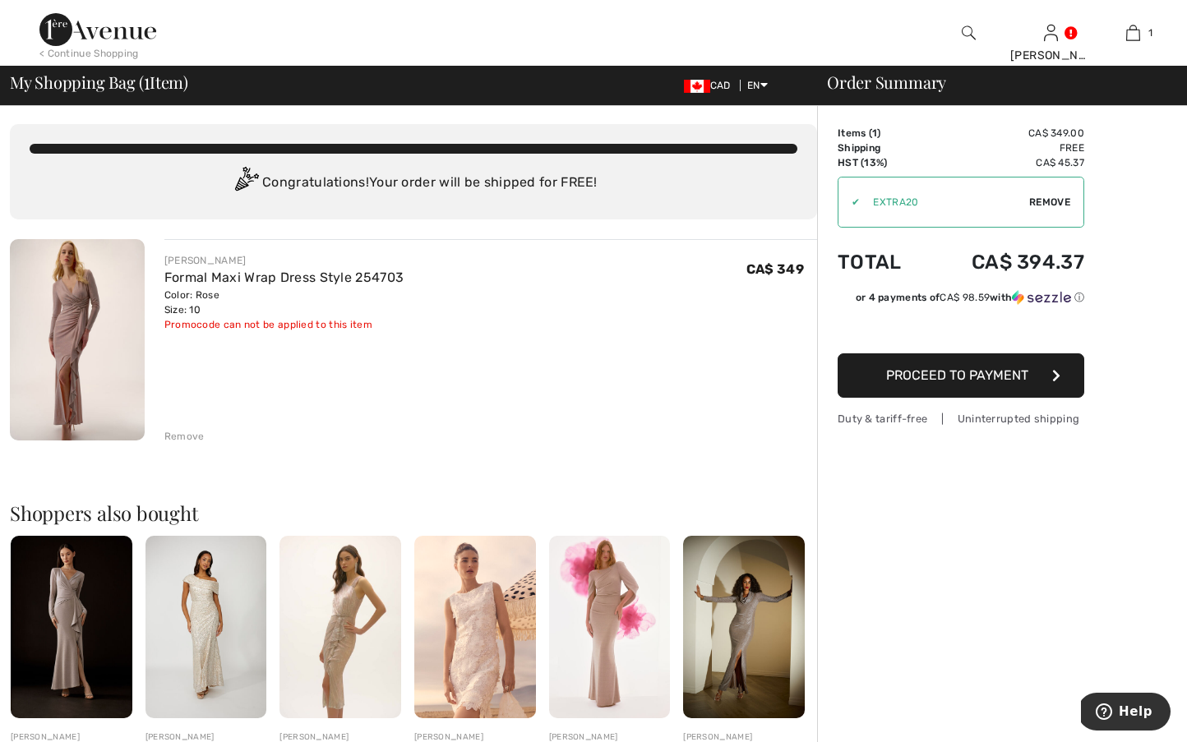
click at [75, 589] on img at bounding box center [72, 627] width 122 height 182
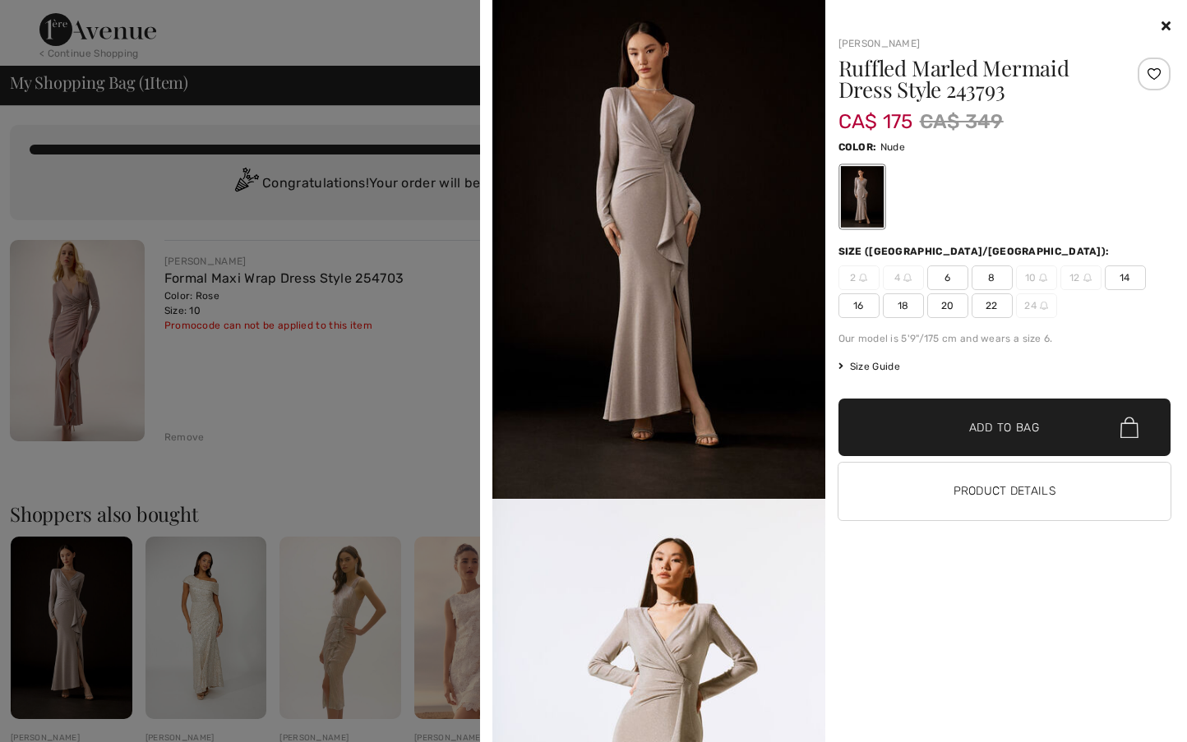
click at [732, 321] on img at bounding box center [658, 249] width 333 height 499
click at [680, 206] on img at bounding box center [658, 249] width 333 height 499
click at [665, 167] on img at bounding box center [658, 249] width 333 height 499
click at [659, 204] on img at bounding box center [658, 249] width 333 height 499
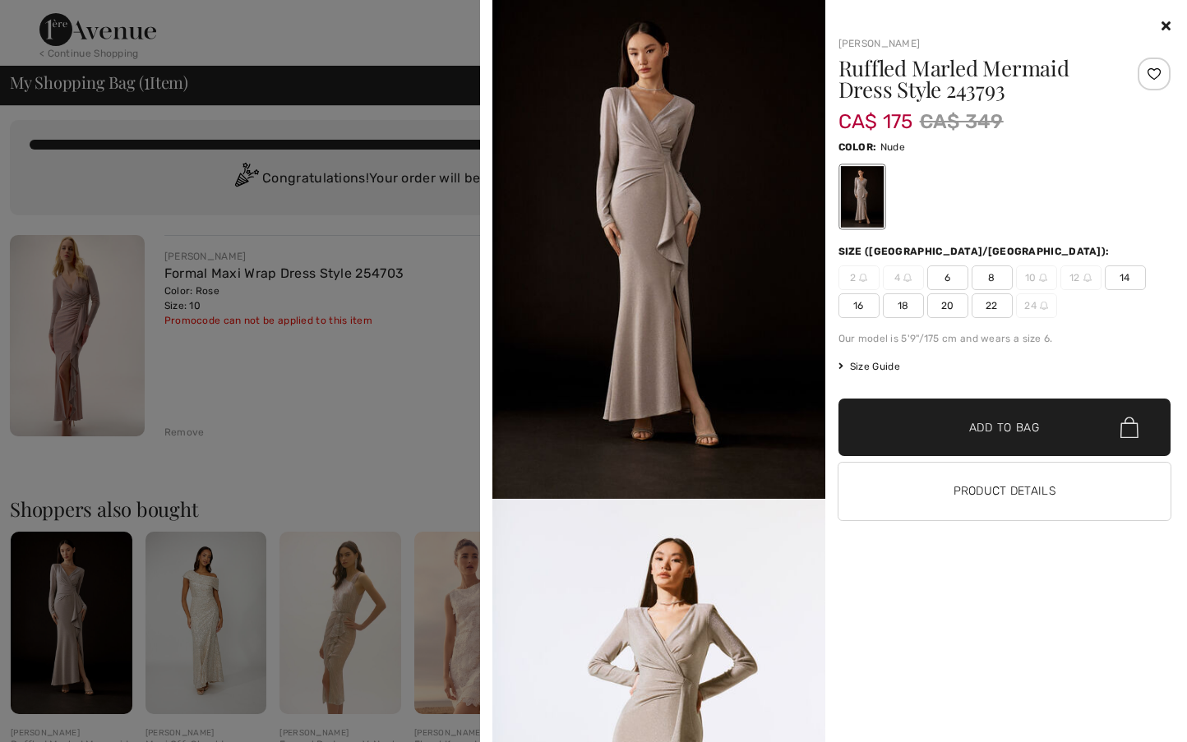
scroll to position [10, 0]
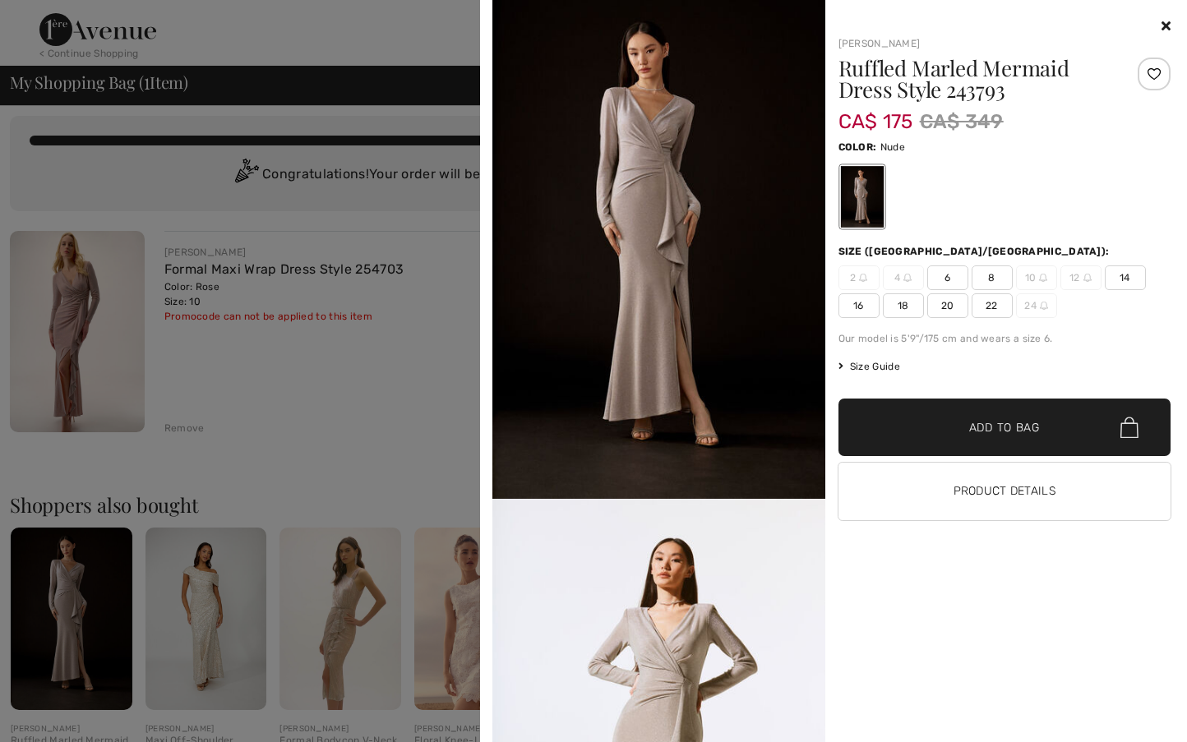
click at [1157, 25] on div at bounding box center [1004, 26] width 333 height 20
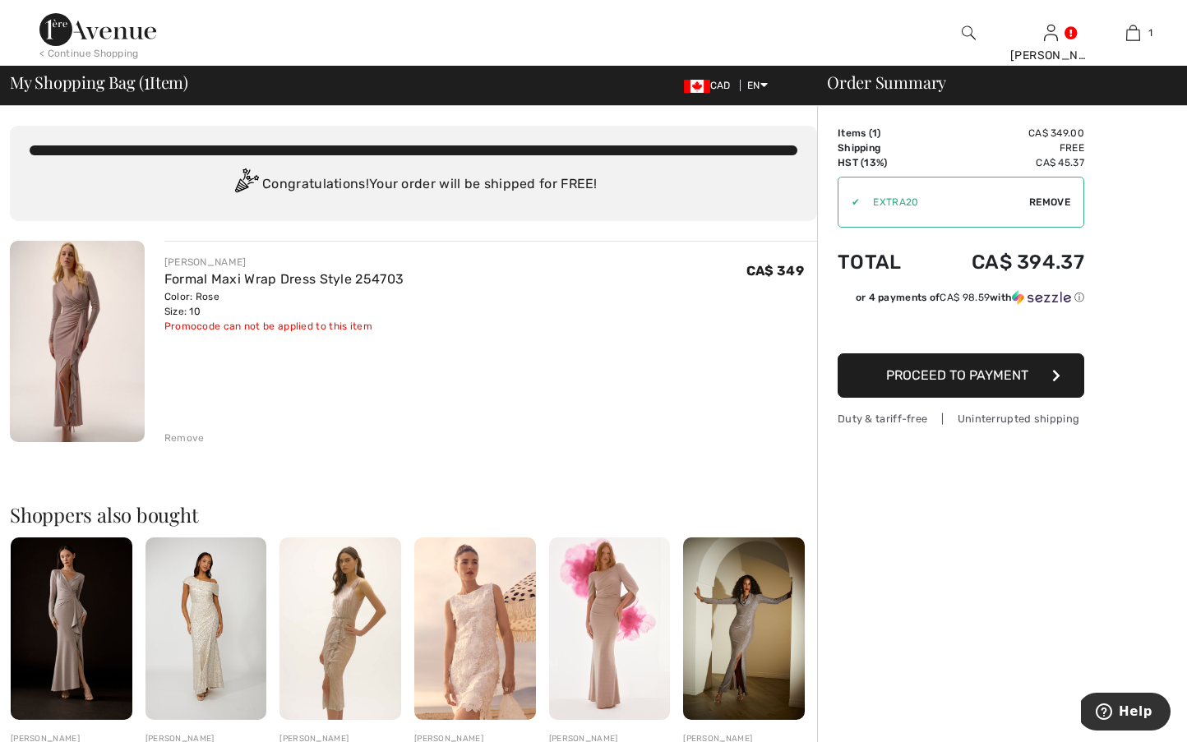
scroll to position [0, 0]
click at [78, 344] on img at bounding box center [77, 341] width 135 height 201
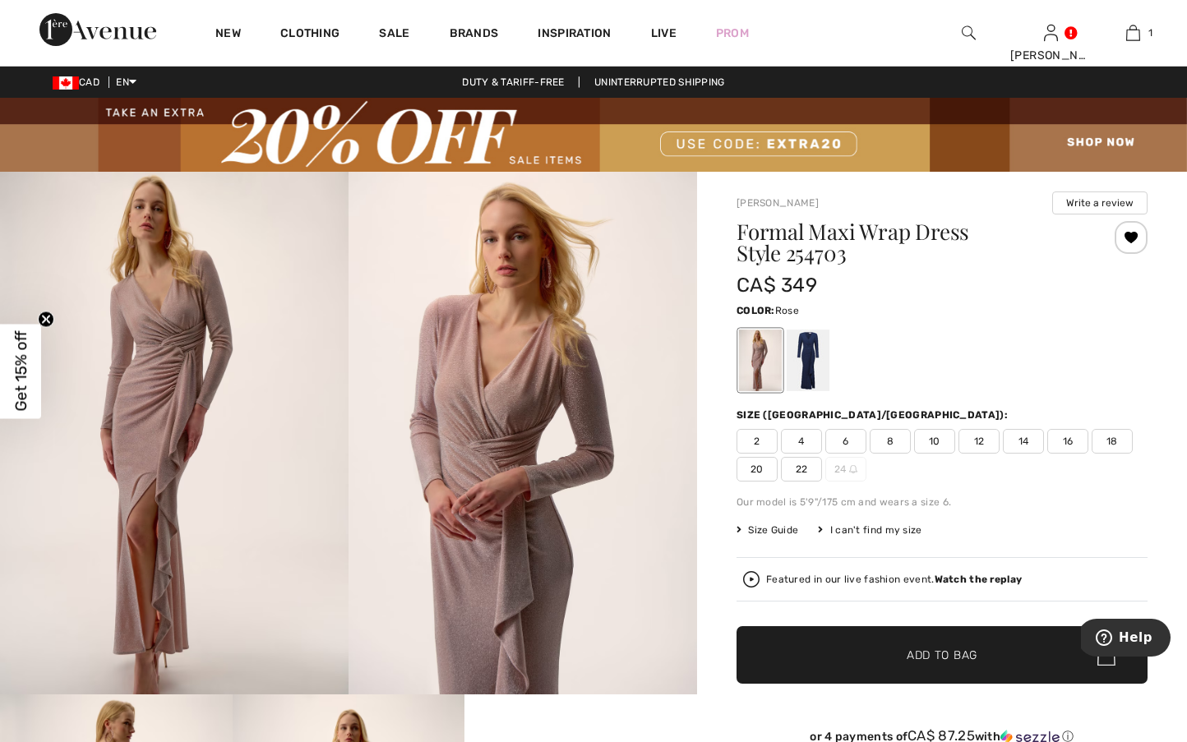
click at [575, 336] on img at bounding box center [523, 433] width 349 height 523
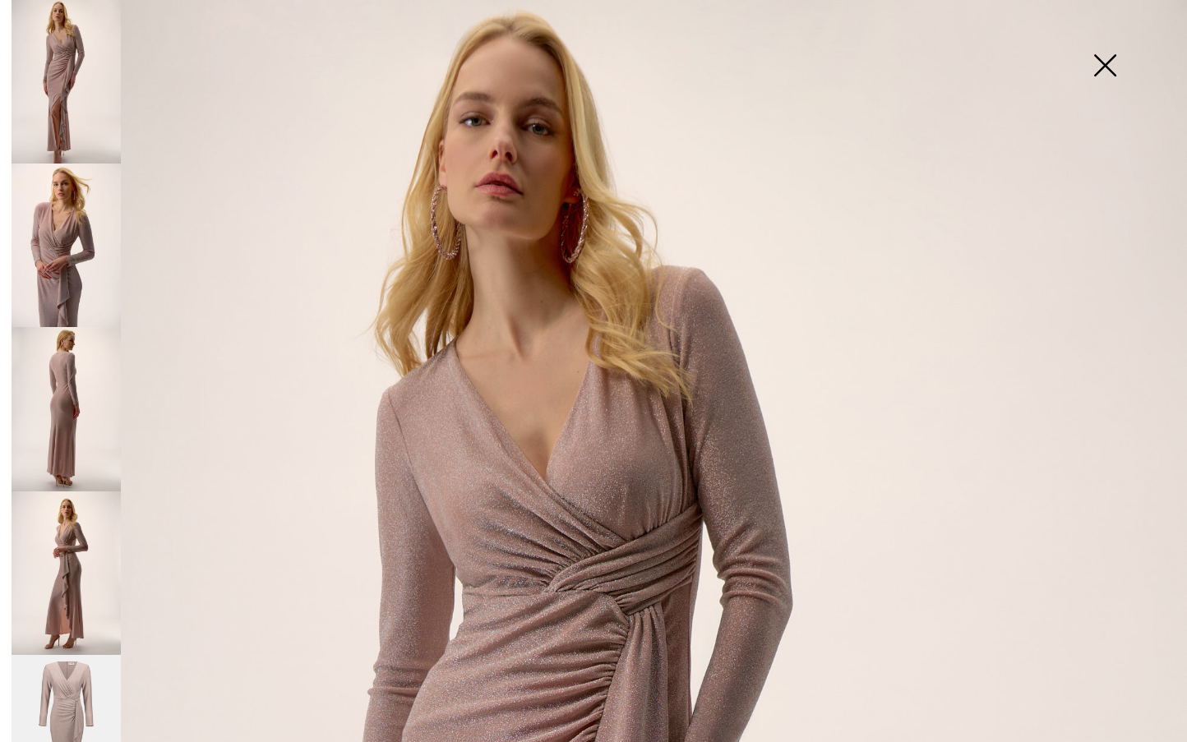
click at [1115, 67] on img at bounding box center [1105, 67] width 82 height 85
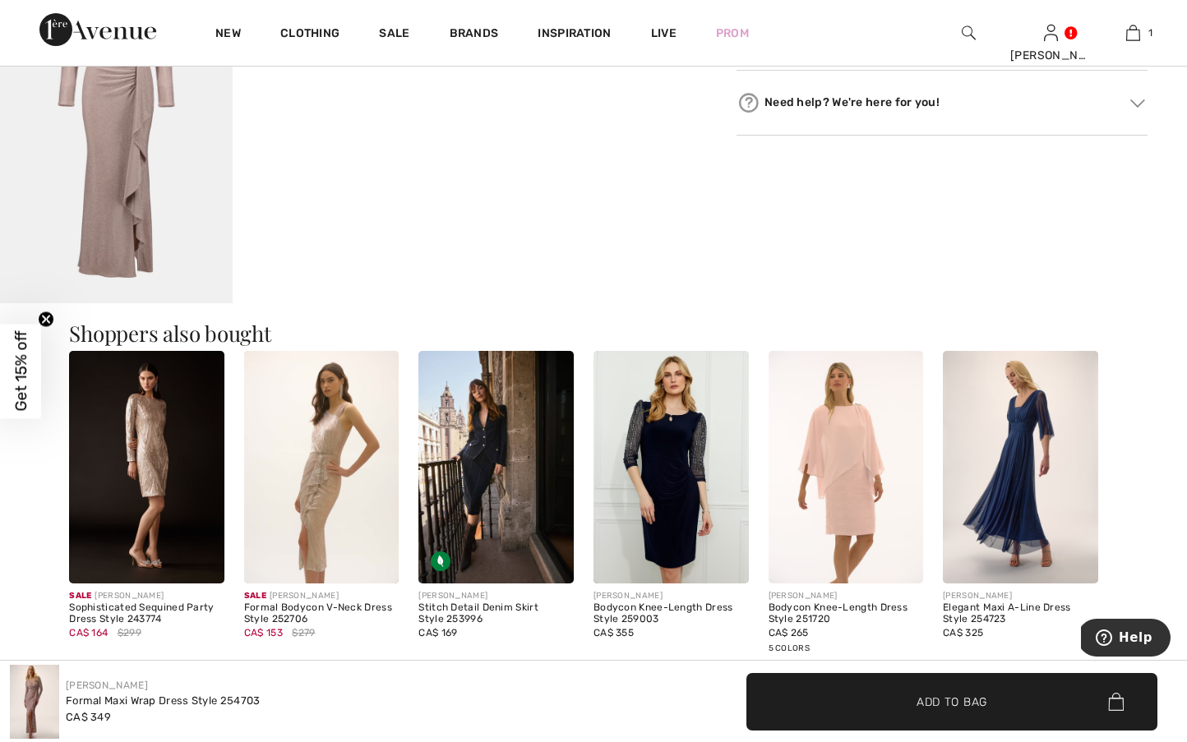
scroll to position [1093, 0]
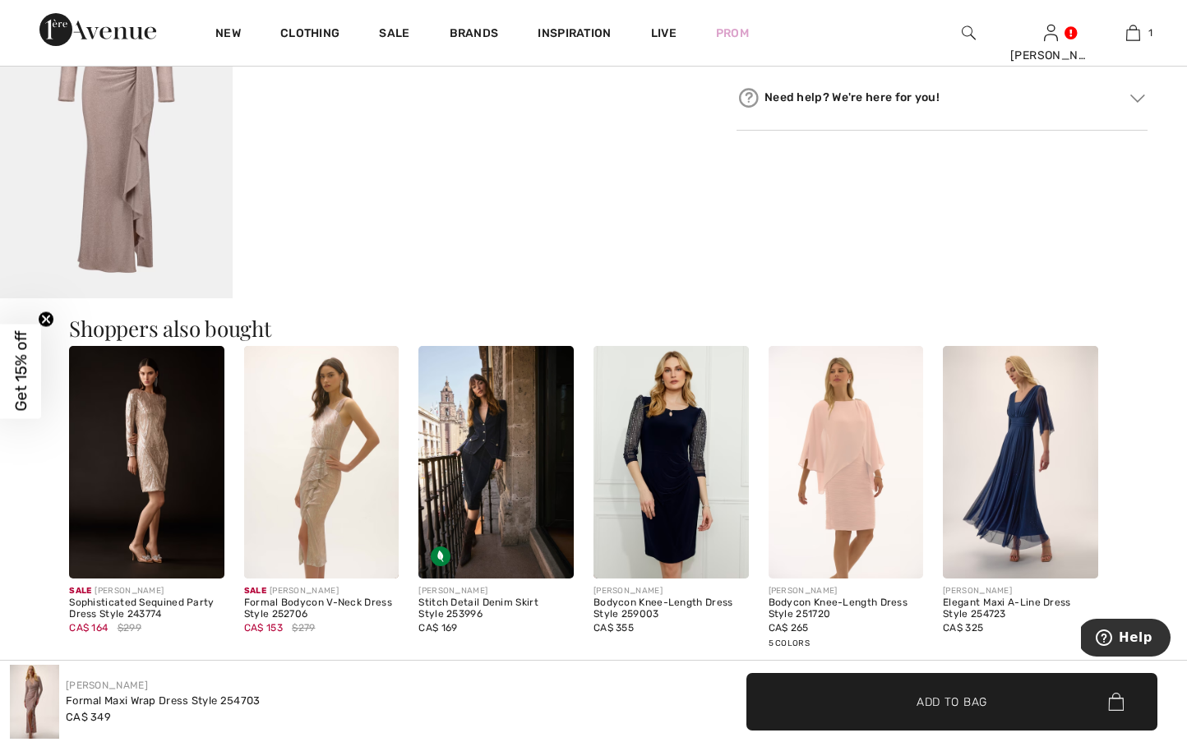
click at [979, 442] on img at bounding box center [1020, 462] width 155 height 233
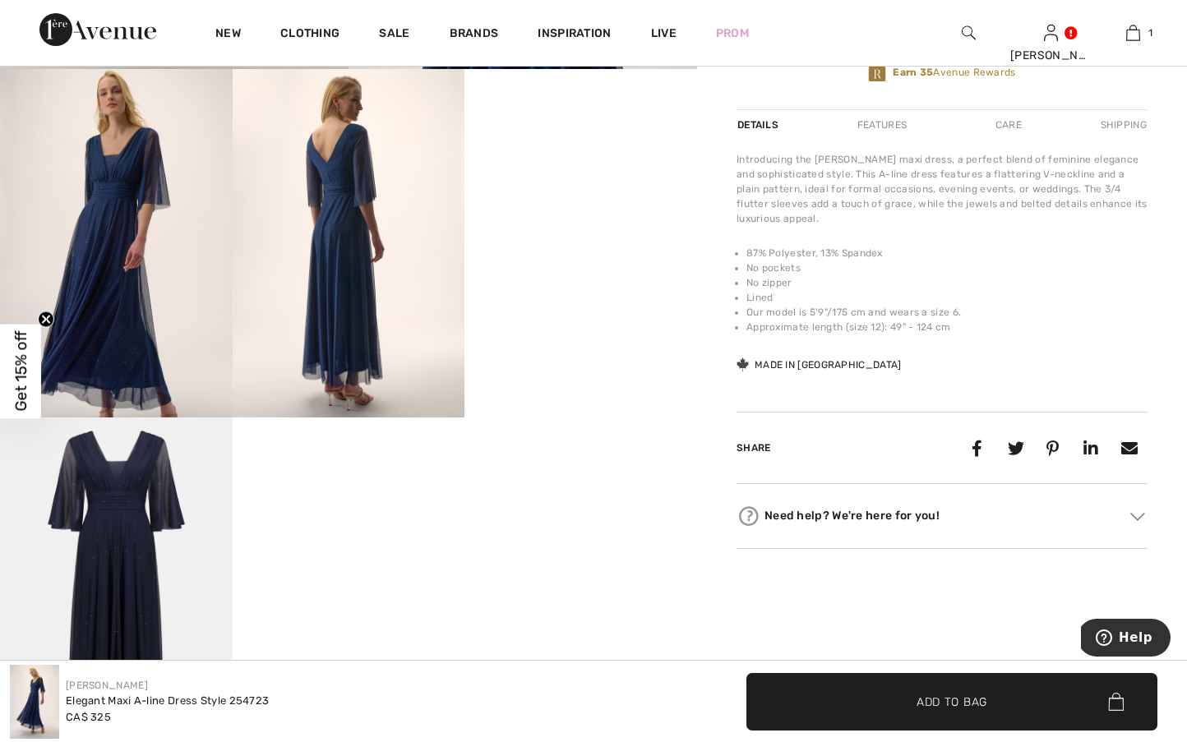
scroll to position [626, 0]
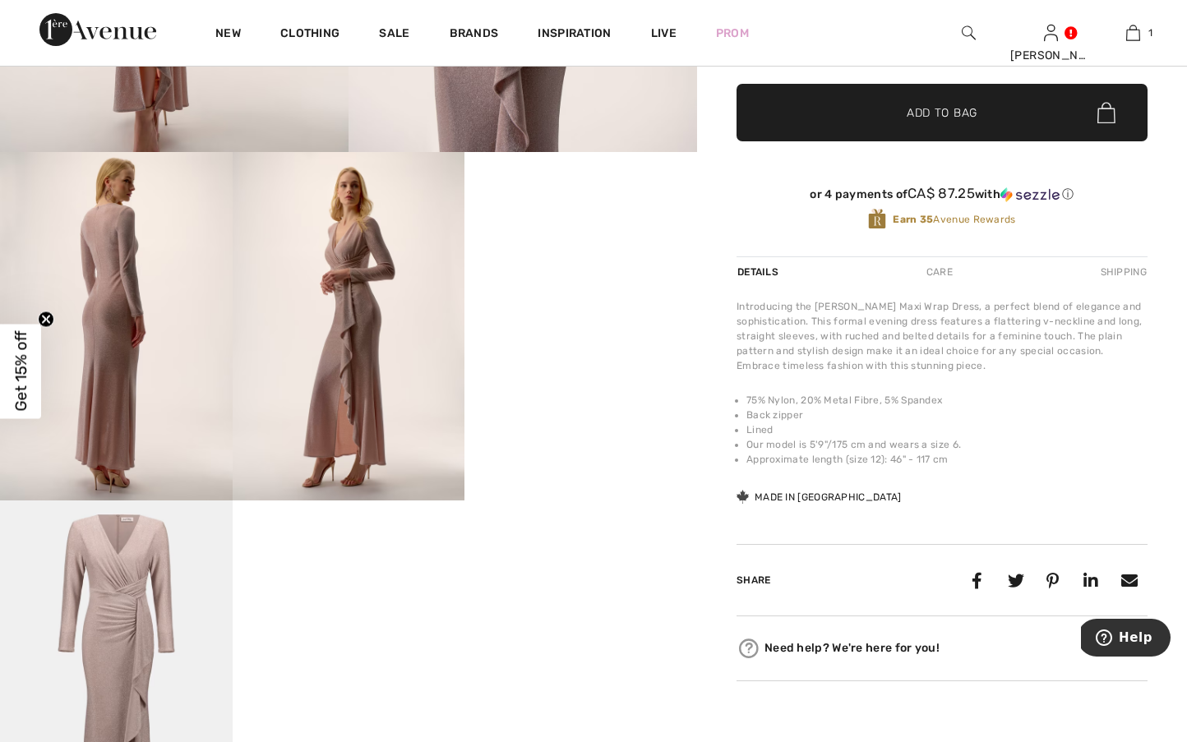
scroll to position [543, 0]
click at [383, 259] on img at bounding box center [349, 325] width 233 height 349
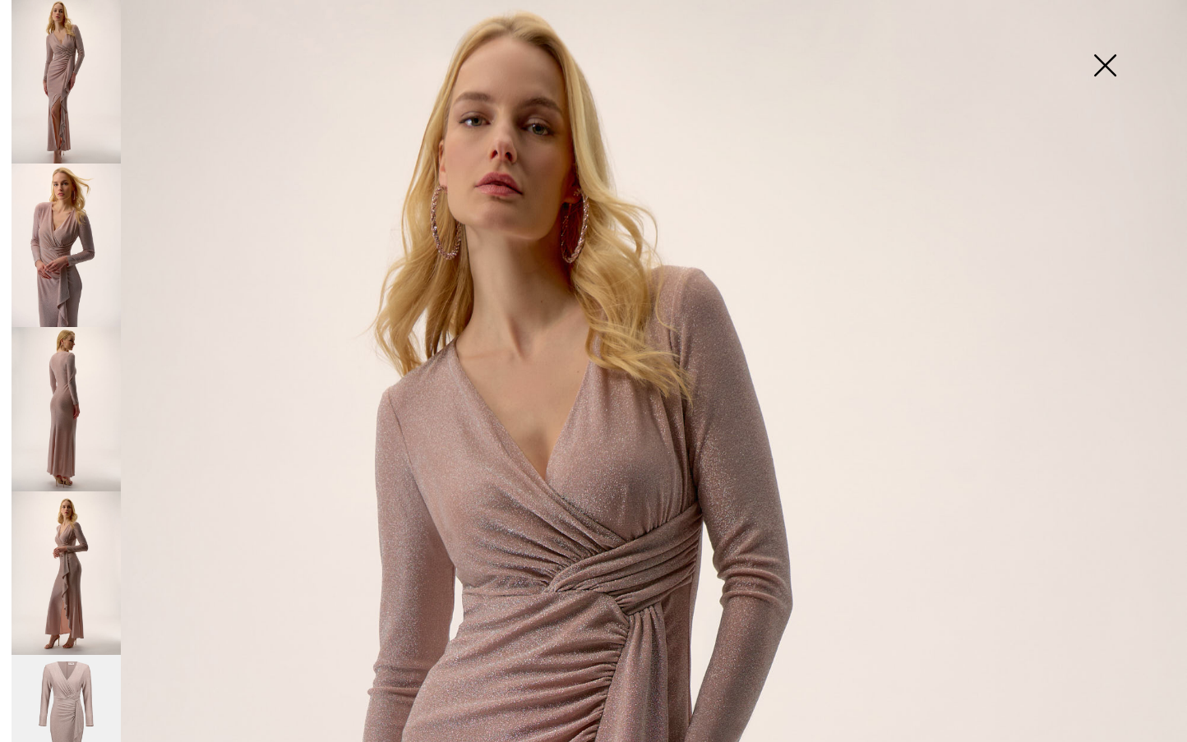
scroll to position [0, 0]
click at [1098, 52] on img at bounding box center [1105, 67] width 82 height 85
